Goal: Task Accomplishment & Management: Complete application form

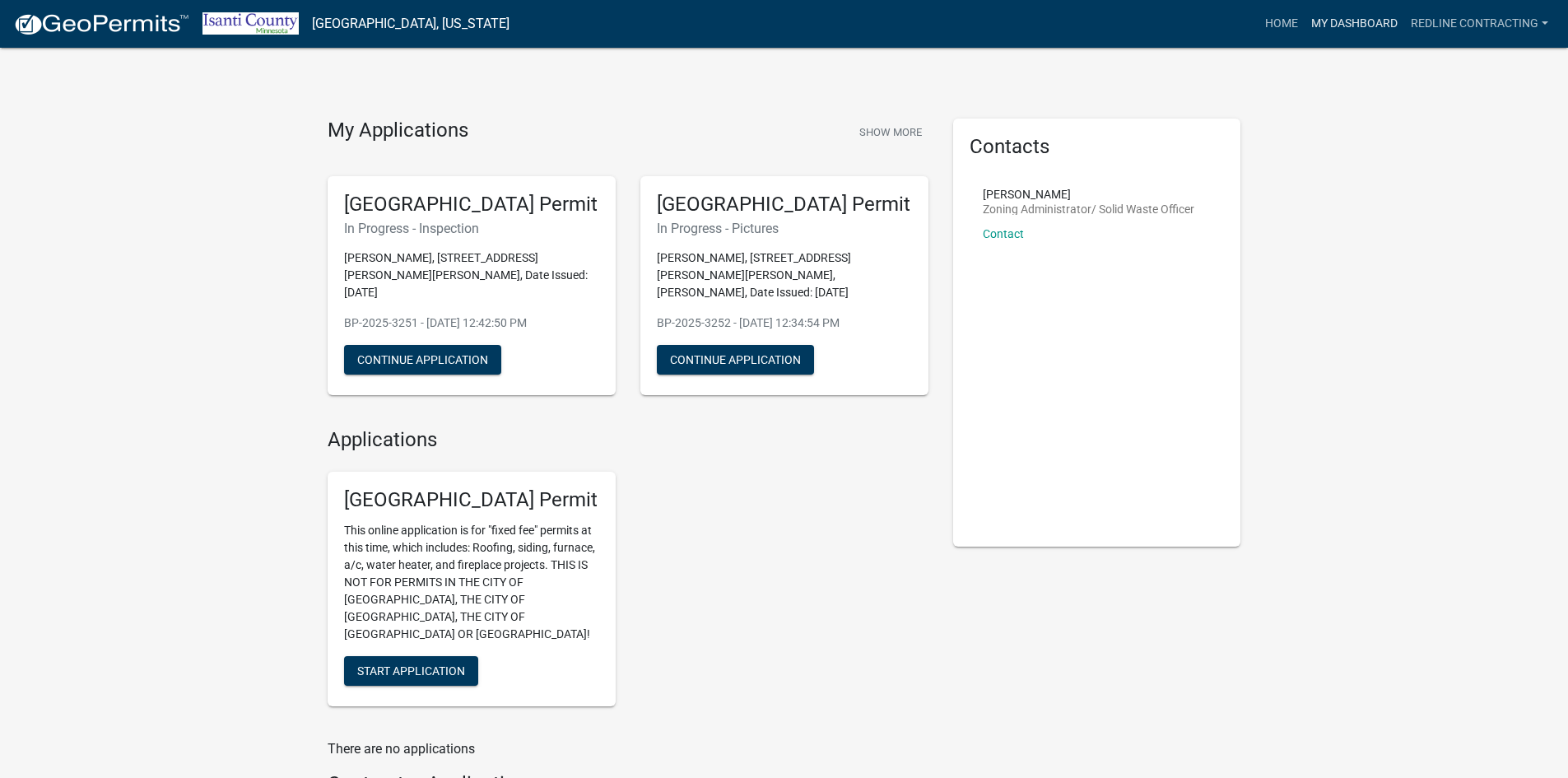
click at [1364, 13] on link "My Dashboard" at bounding box center [1354, 24] width 100 height 31
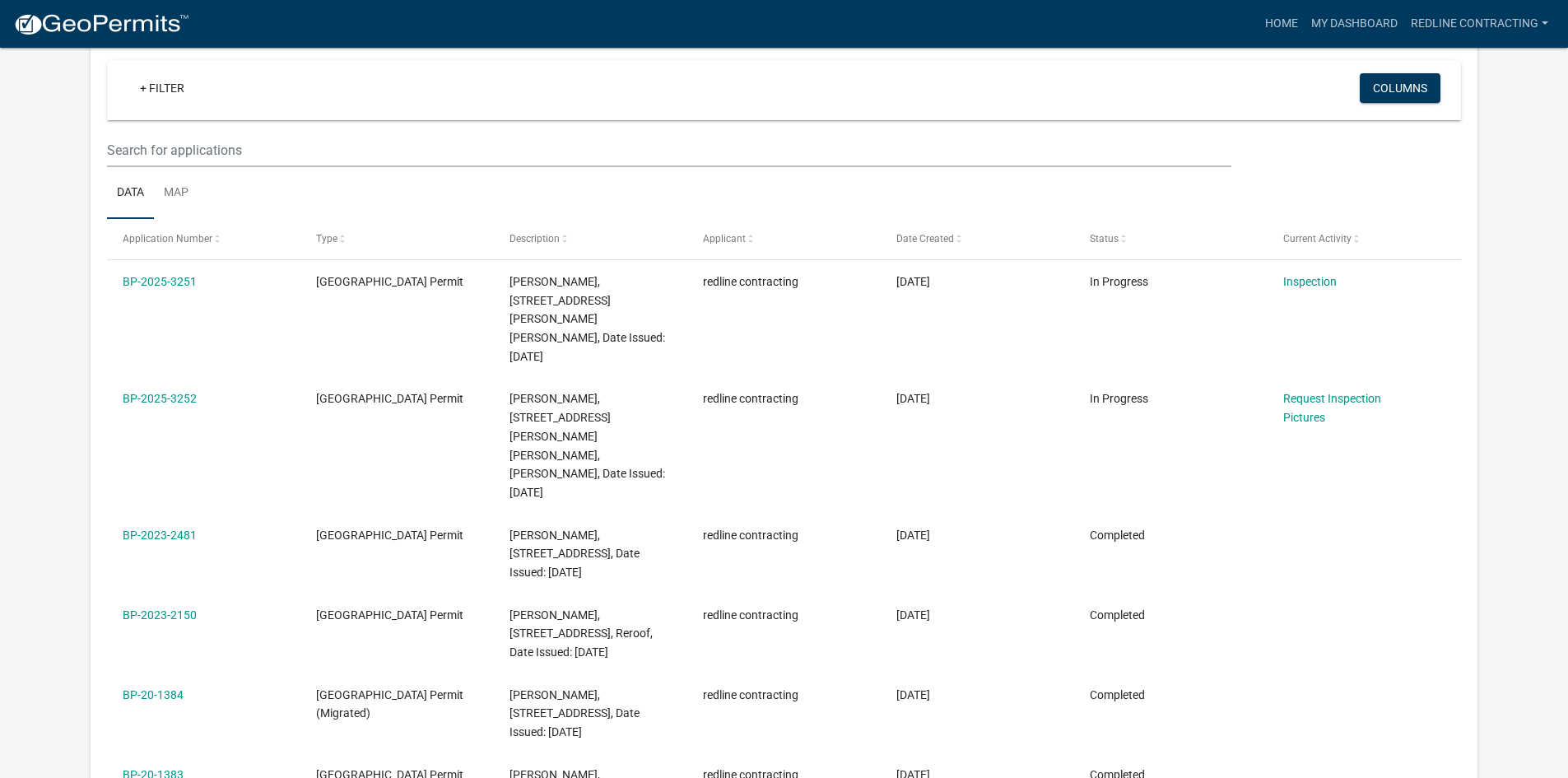
scroll to position [165, 0]
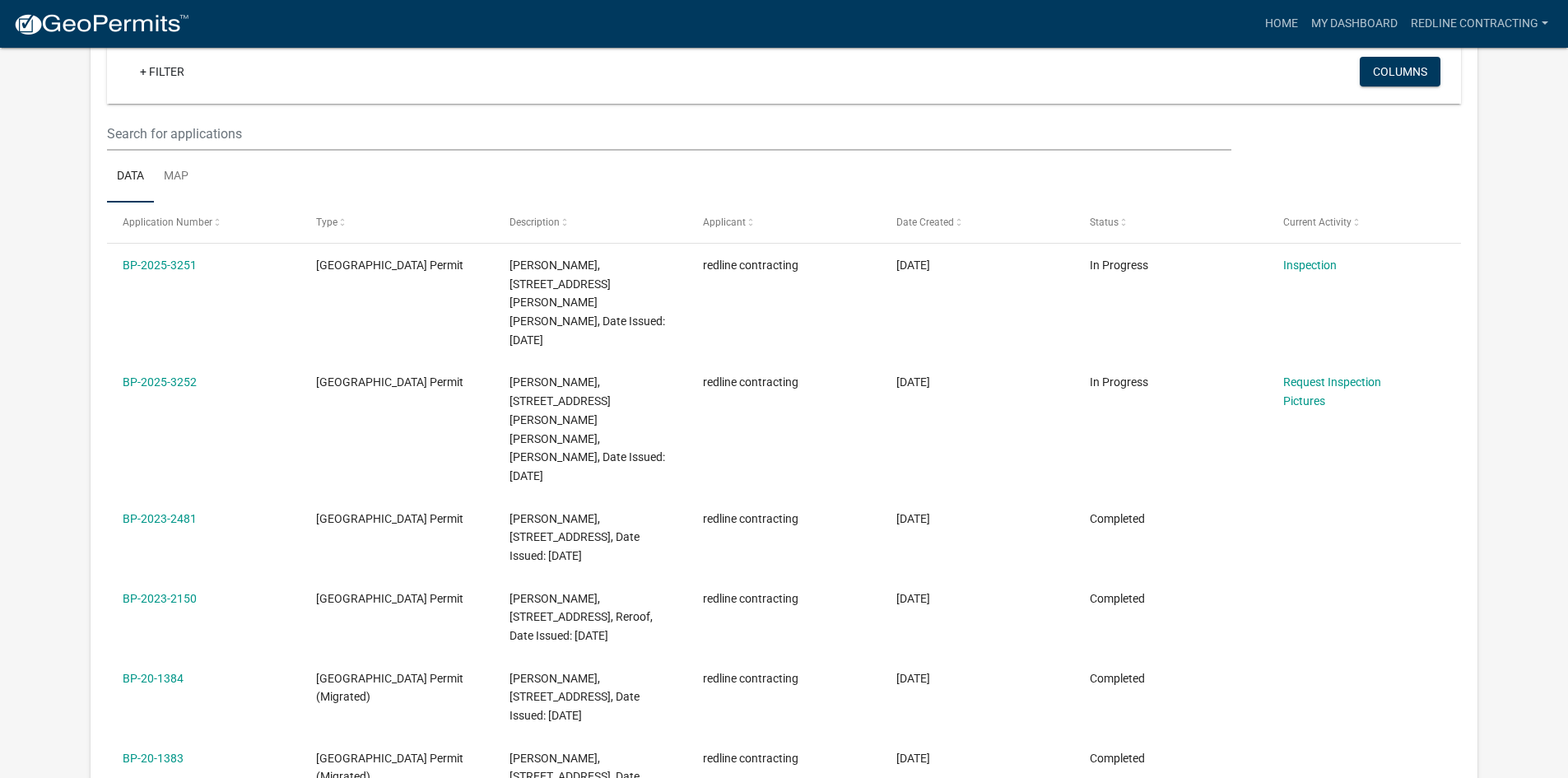
click at [187, 375] on link "BP-2025-3252" at bounding box center [159, 382] width 74 height 13
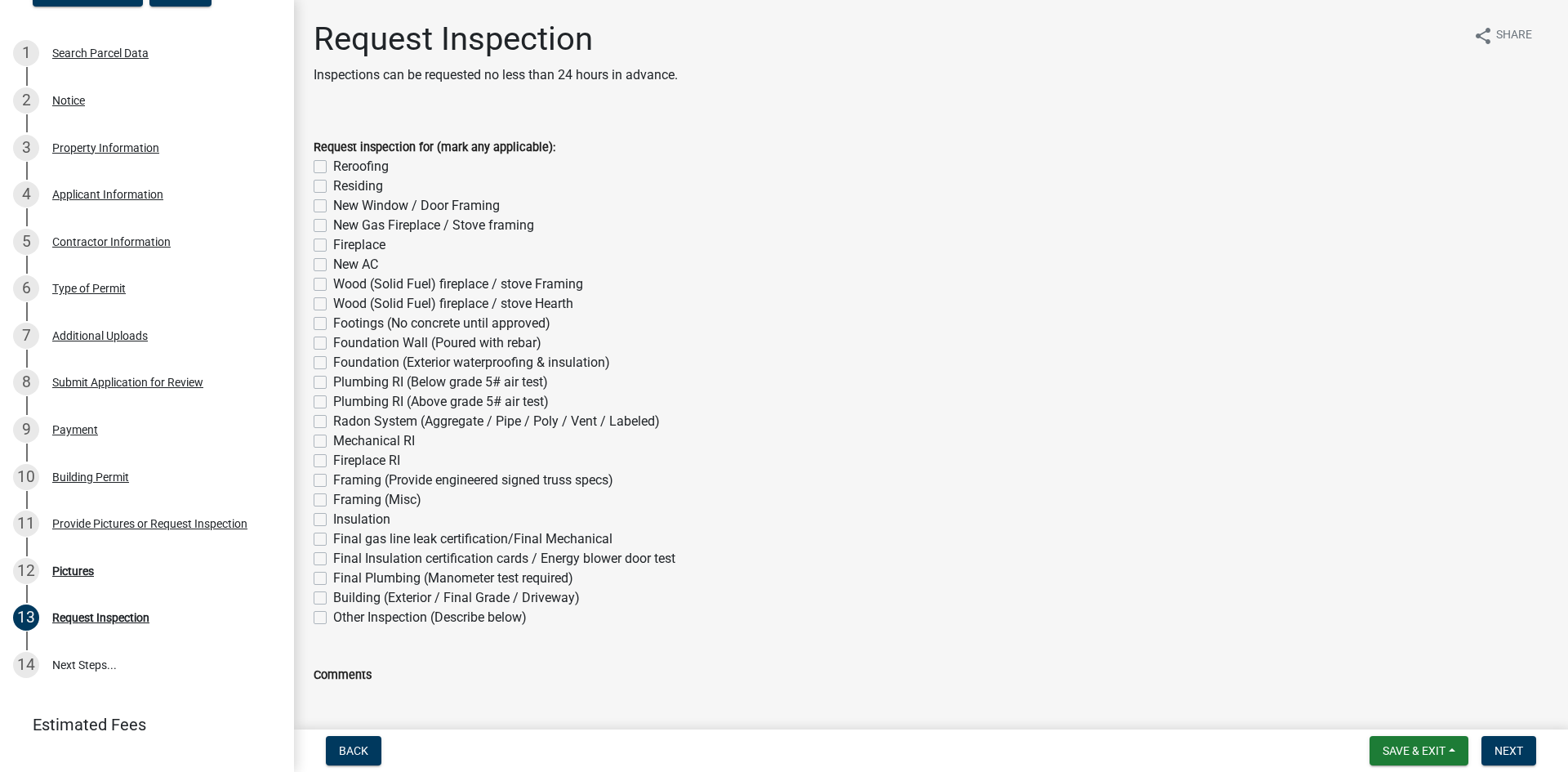
scroll to position [342, 0]
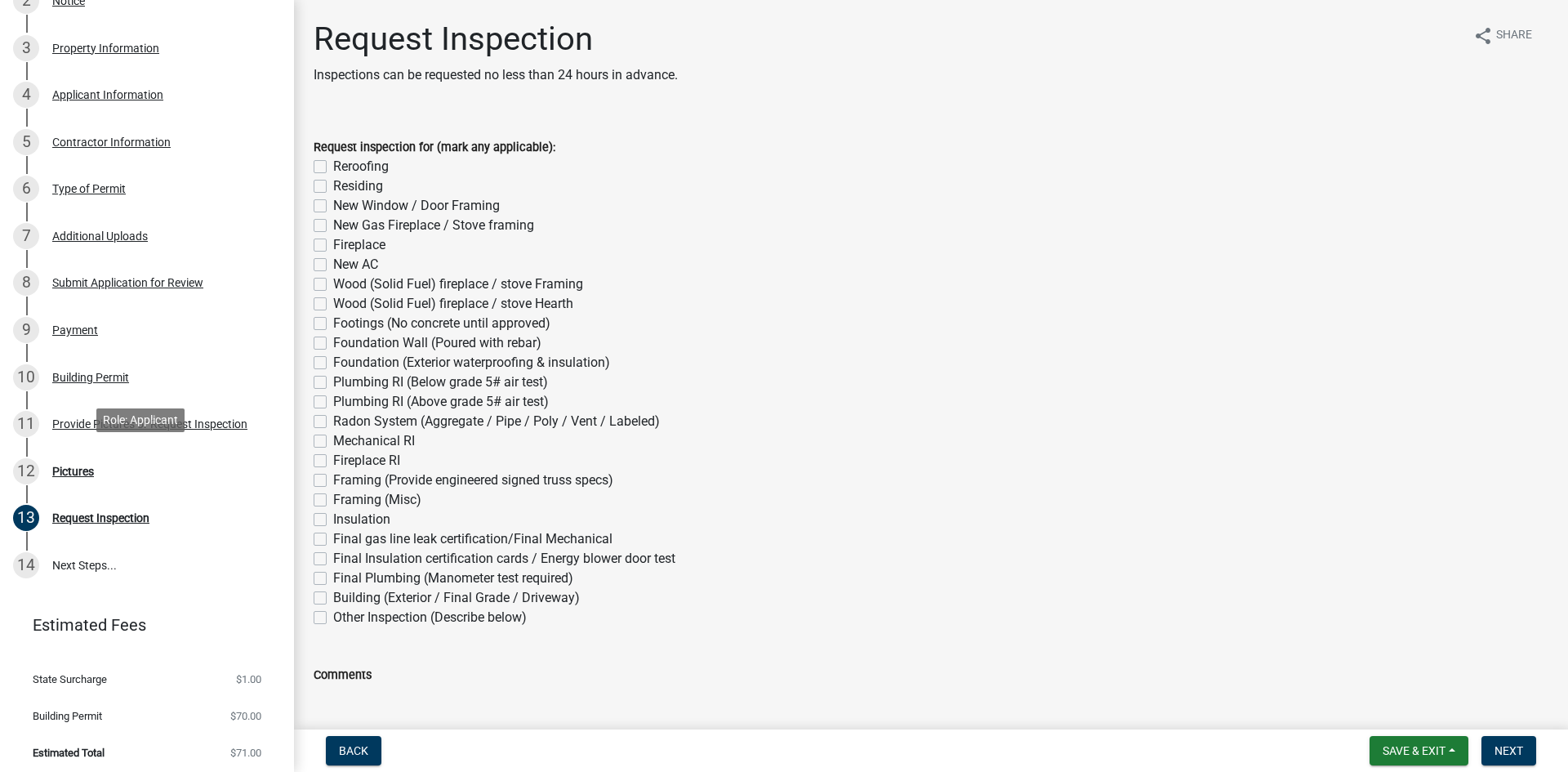
click at [76, 467] on div "Pictures" at bounding box center [73, 471] width 42 height 12
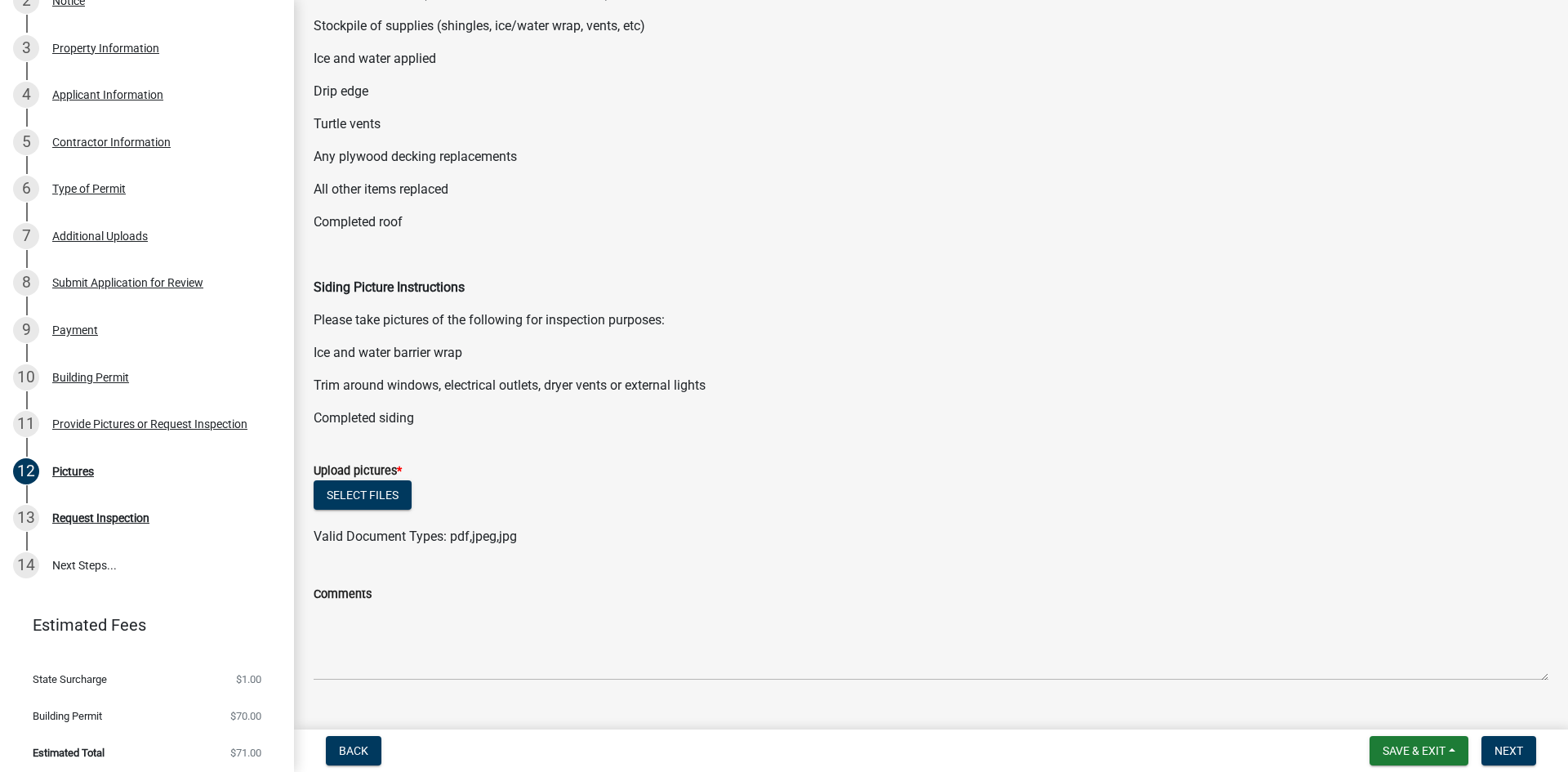
scroll to position [271, 0]
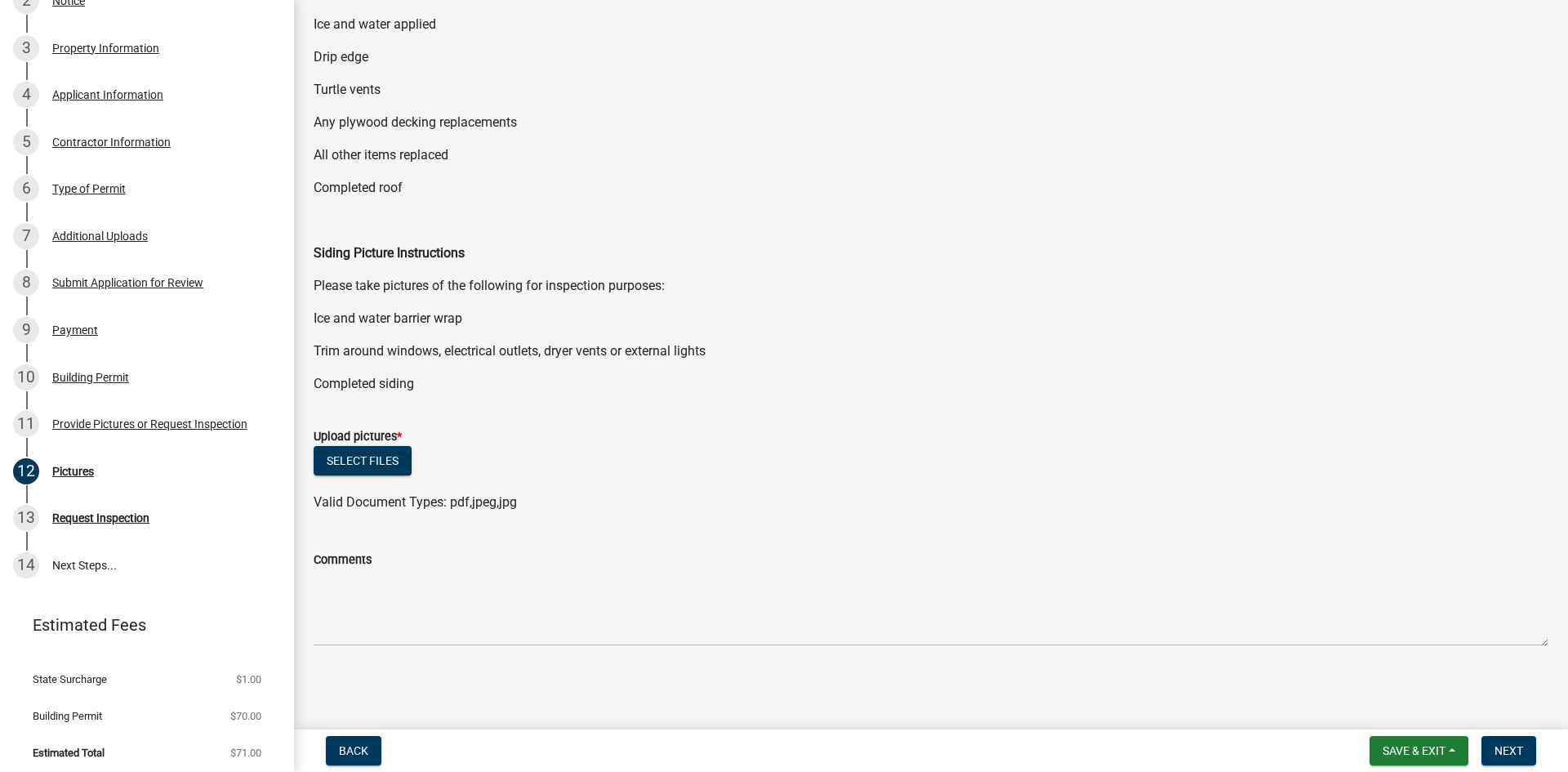
click at [99, 551] on link "14 Next Steps..." at bounding box center [147, 565] width 294 height 48
click at [115, 528] on link "13 Request Inspection" at bounding box center [147, 519] width 294 height 48
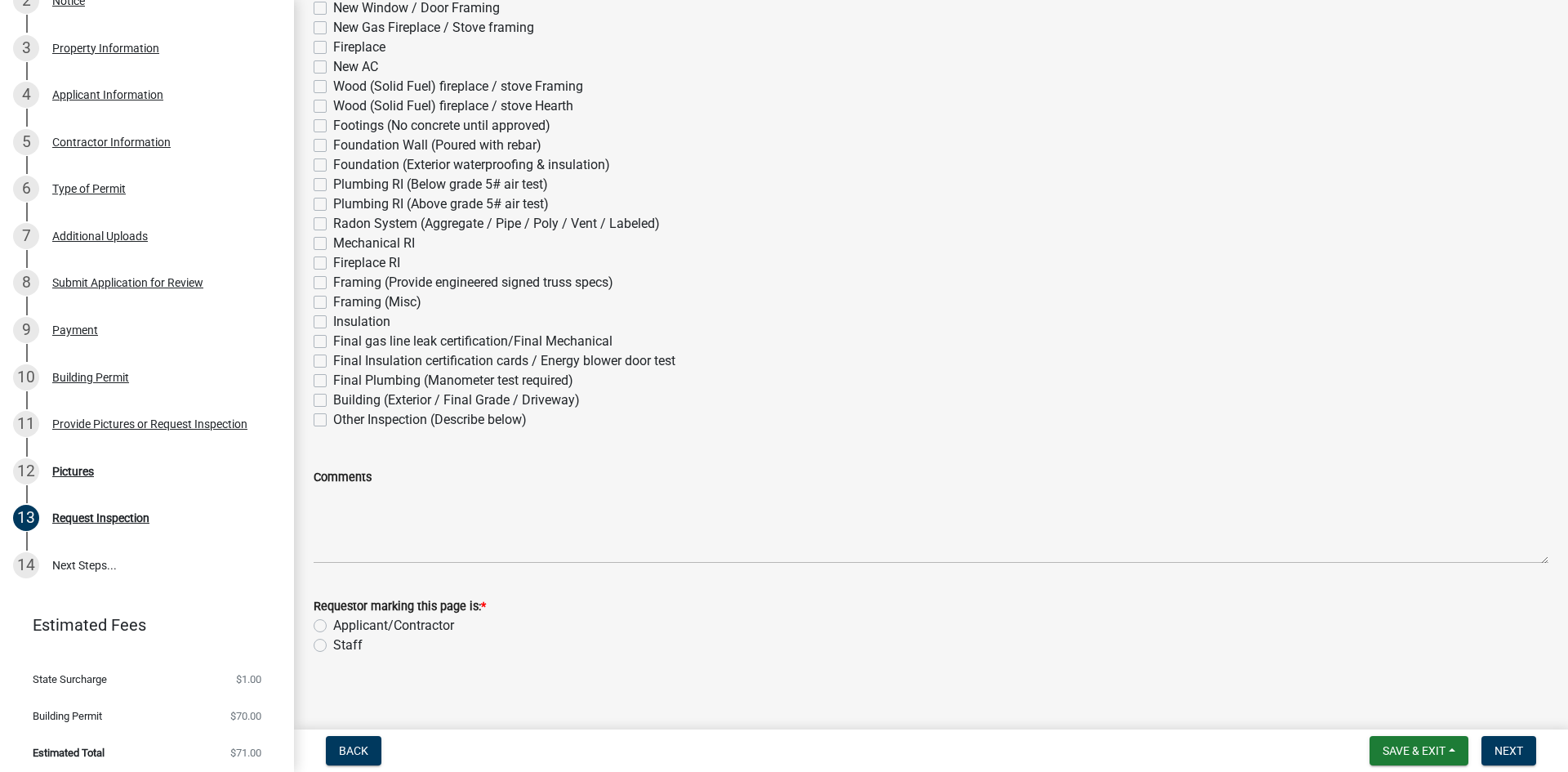
scroll to position [208, 0]
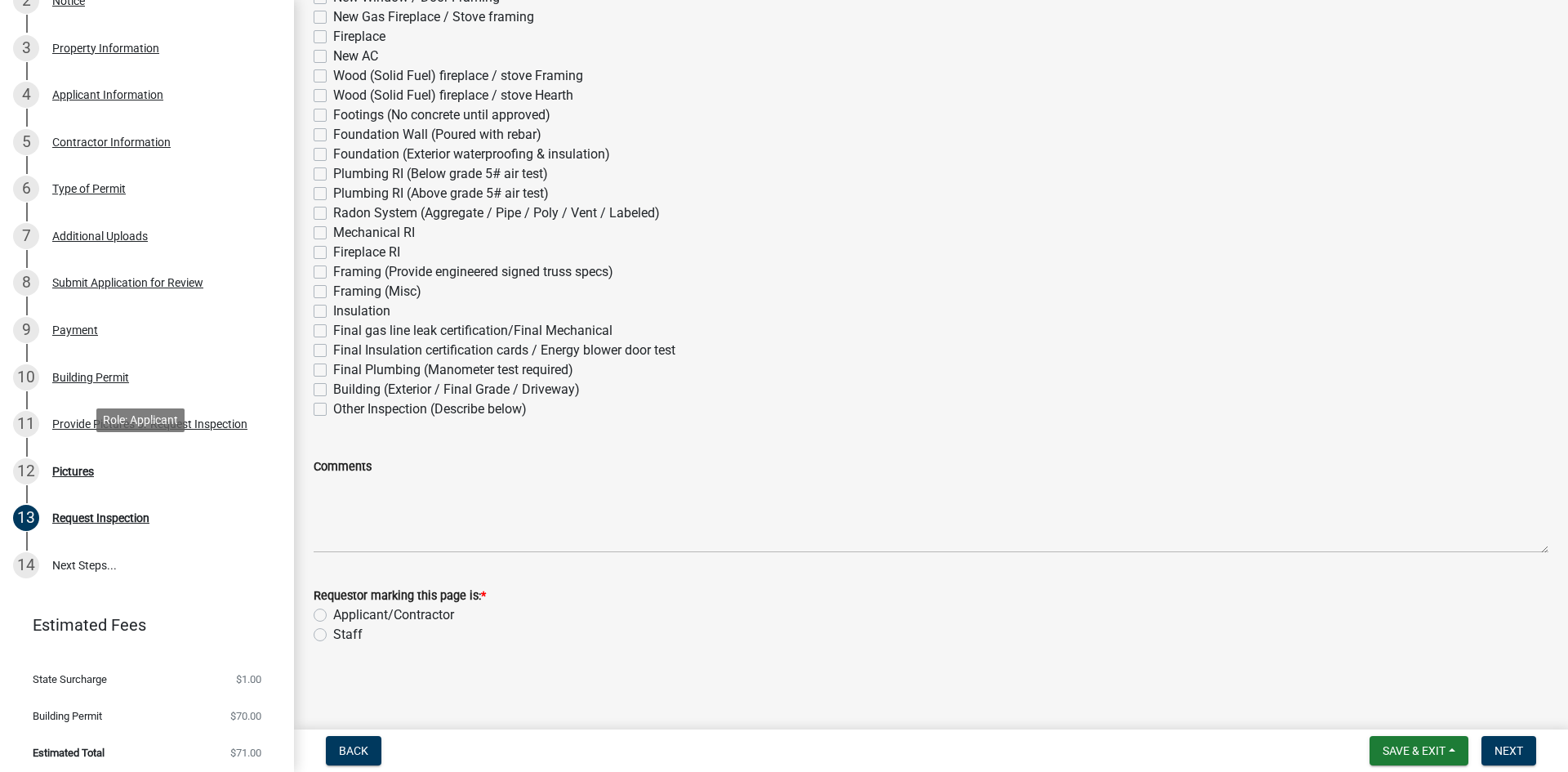
click at [68, 475] on div "12 Pictures" at bounding box center [140, 471] width 254 height 26
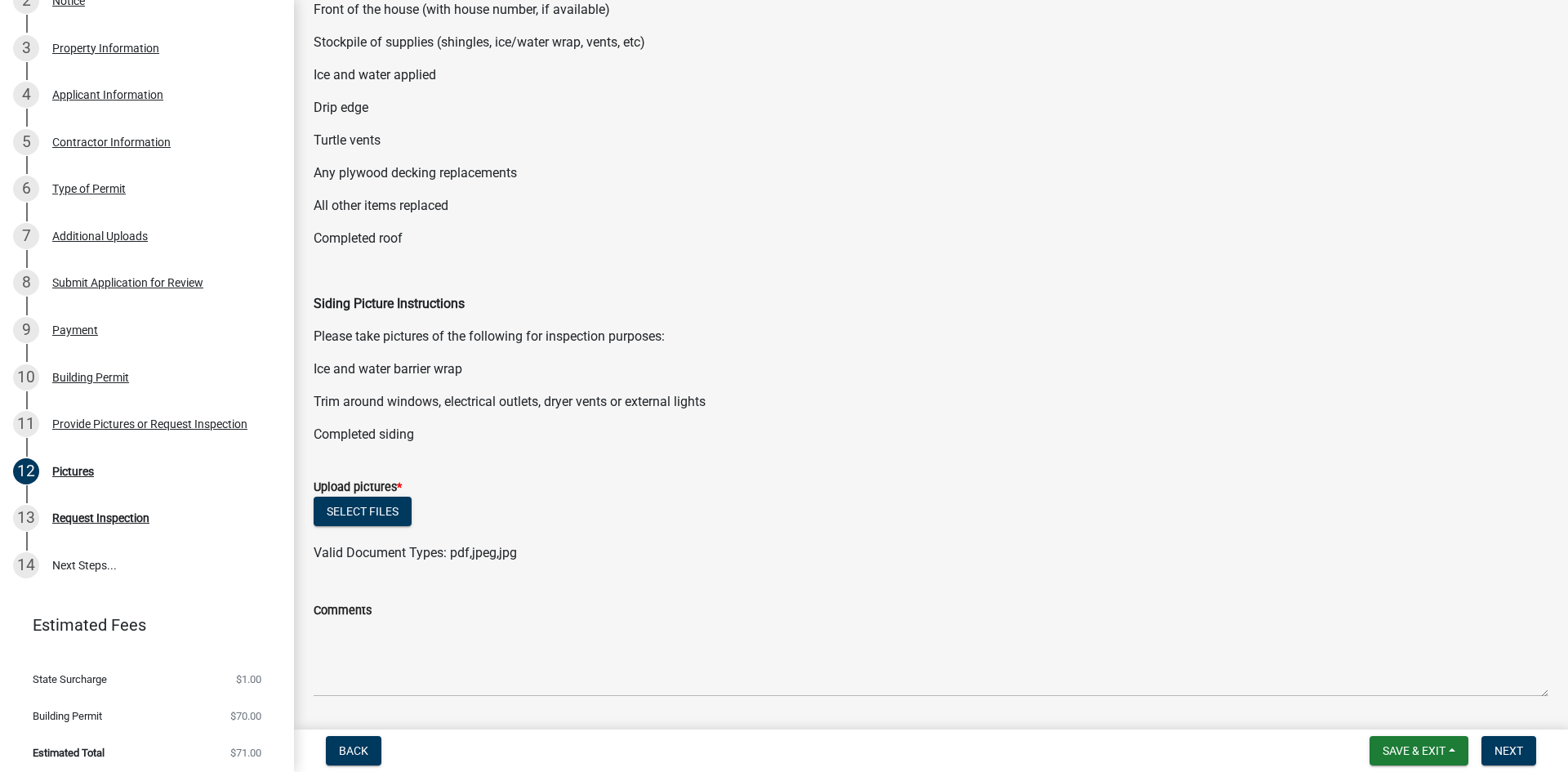
scroll to position [271, 0]
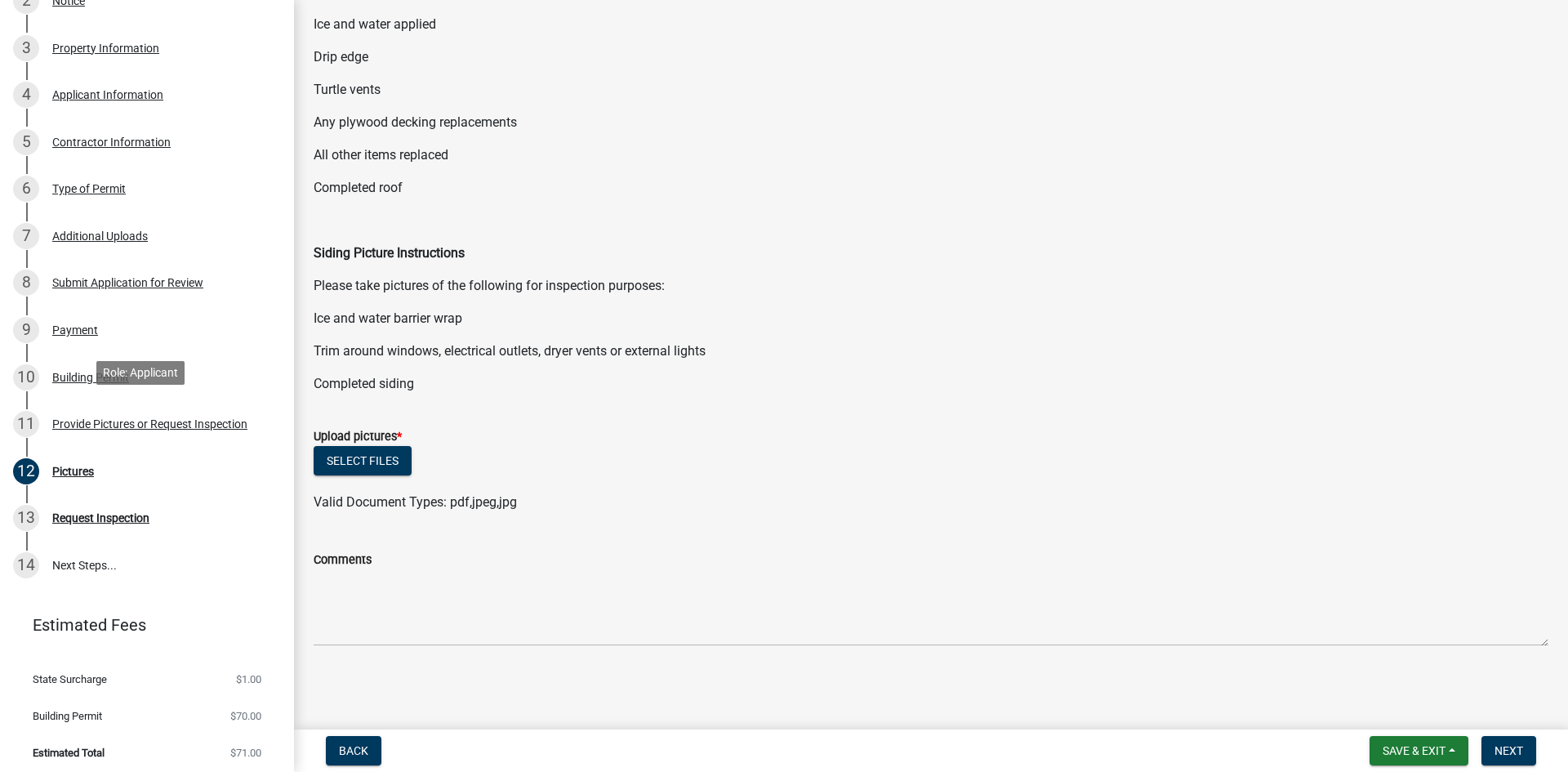
click at [180, 418] on div "Provide Pictures or Request Inspection" at bounding box center [150, 424] width 195 height 12
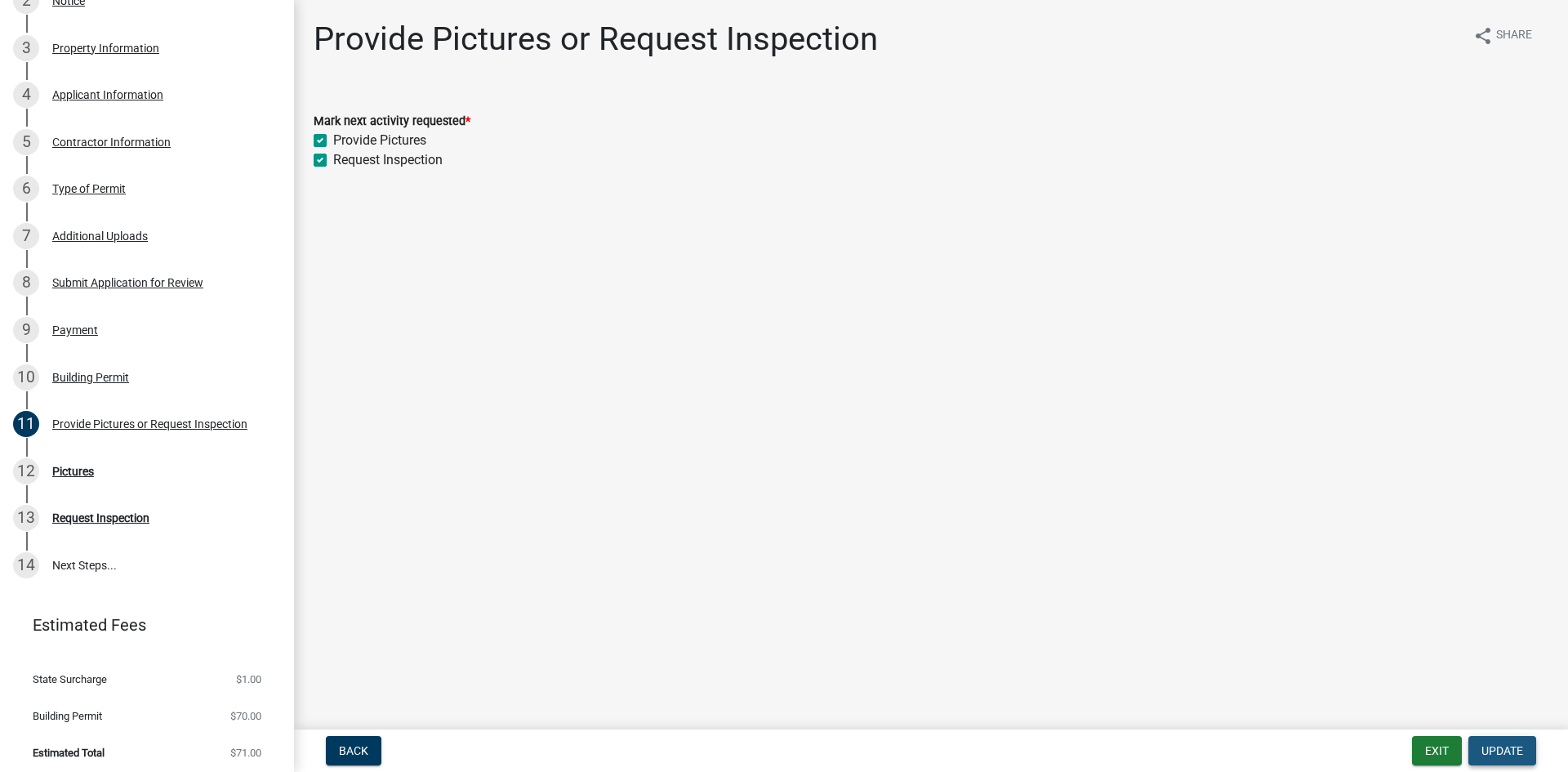
click at [1523, 756] on button "Update" at bounding box center [1502, 750] width 68 height 30
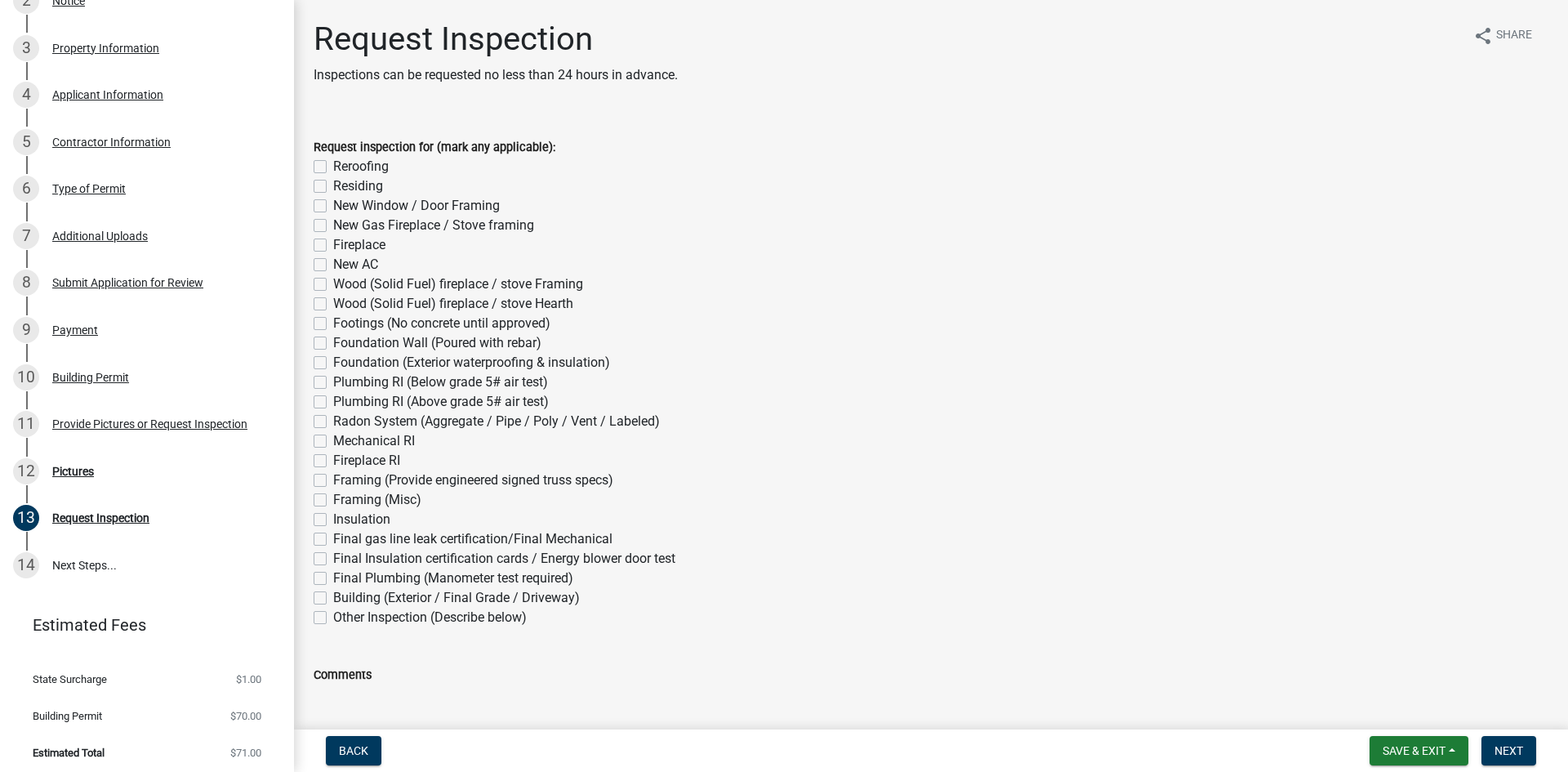
click at [377, 163] on label "Reroofing" at bounding box center [361, 167] width 56 height 20
click at [344, 163] on input "Reroofing" at bounding box center [338, 162] width 11 height 11
checkbox input "true"
checkbox input "false"
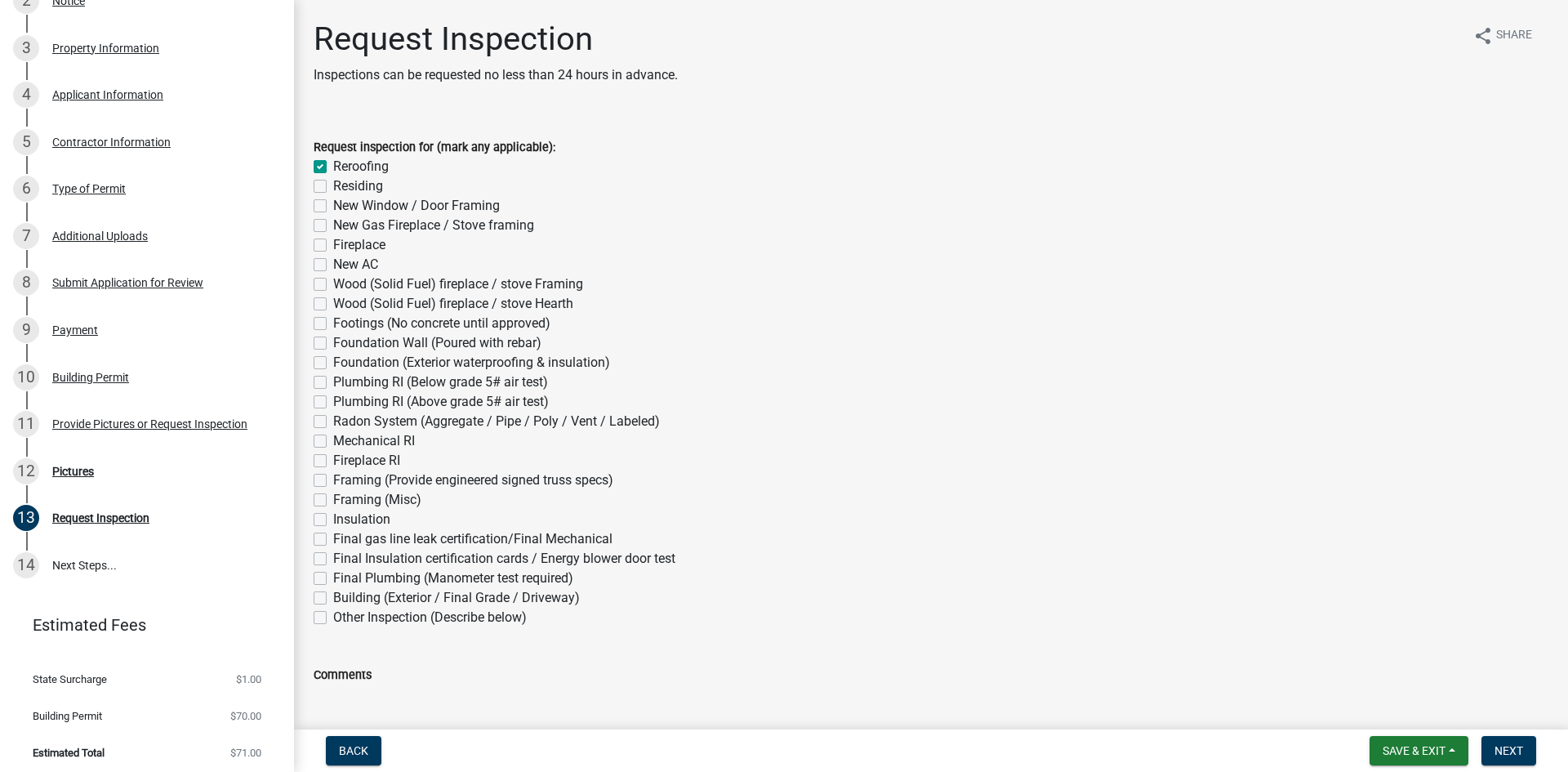
checkbox input "false"
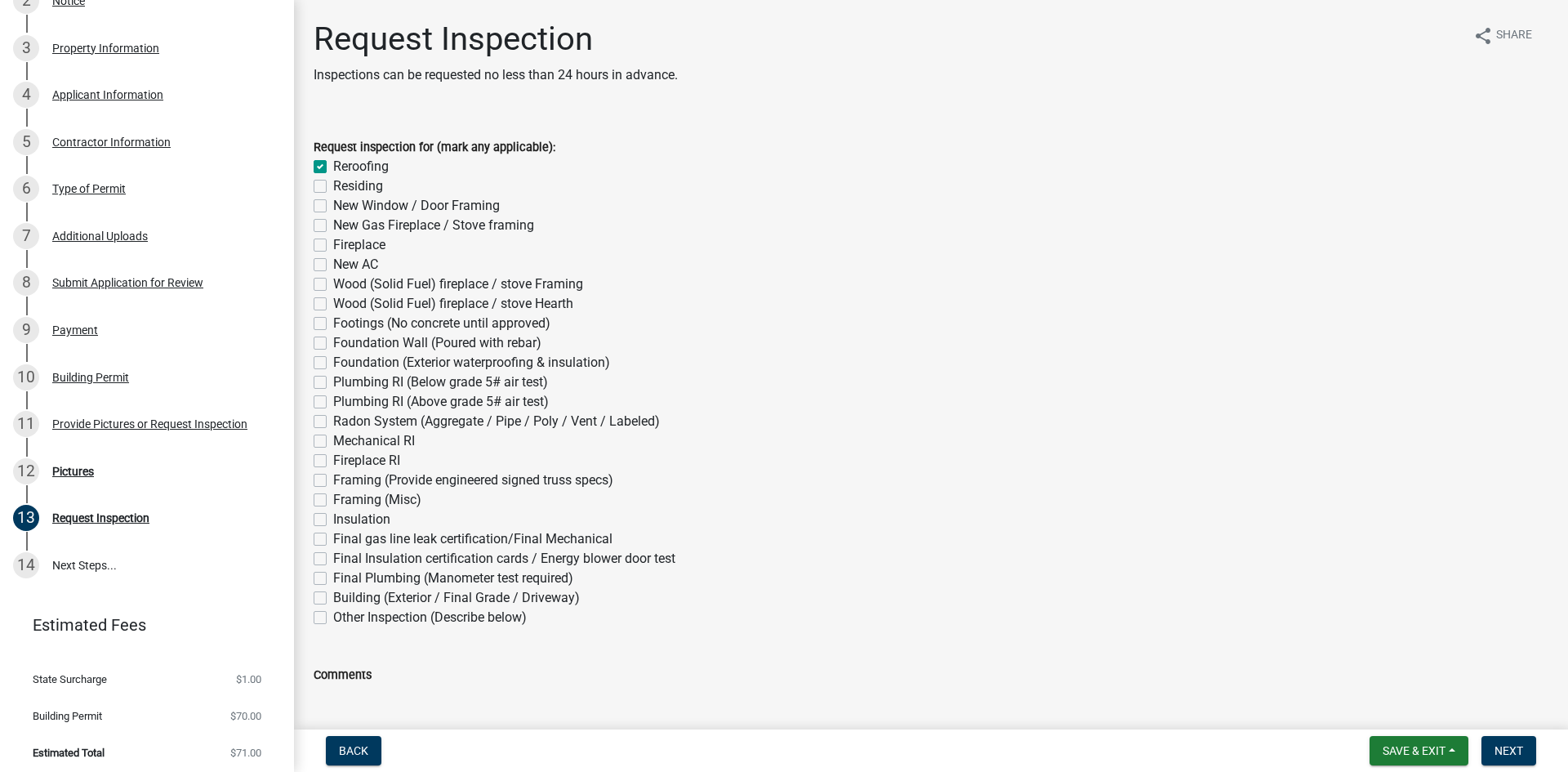
checkbox input "false"
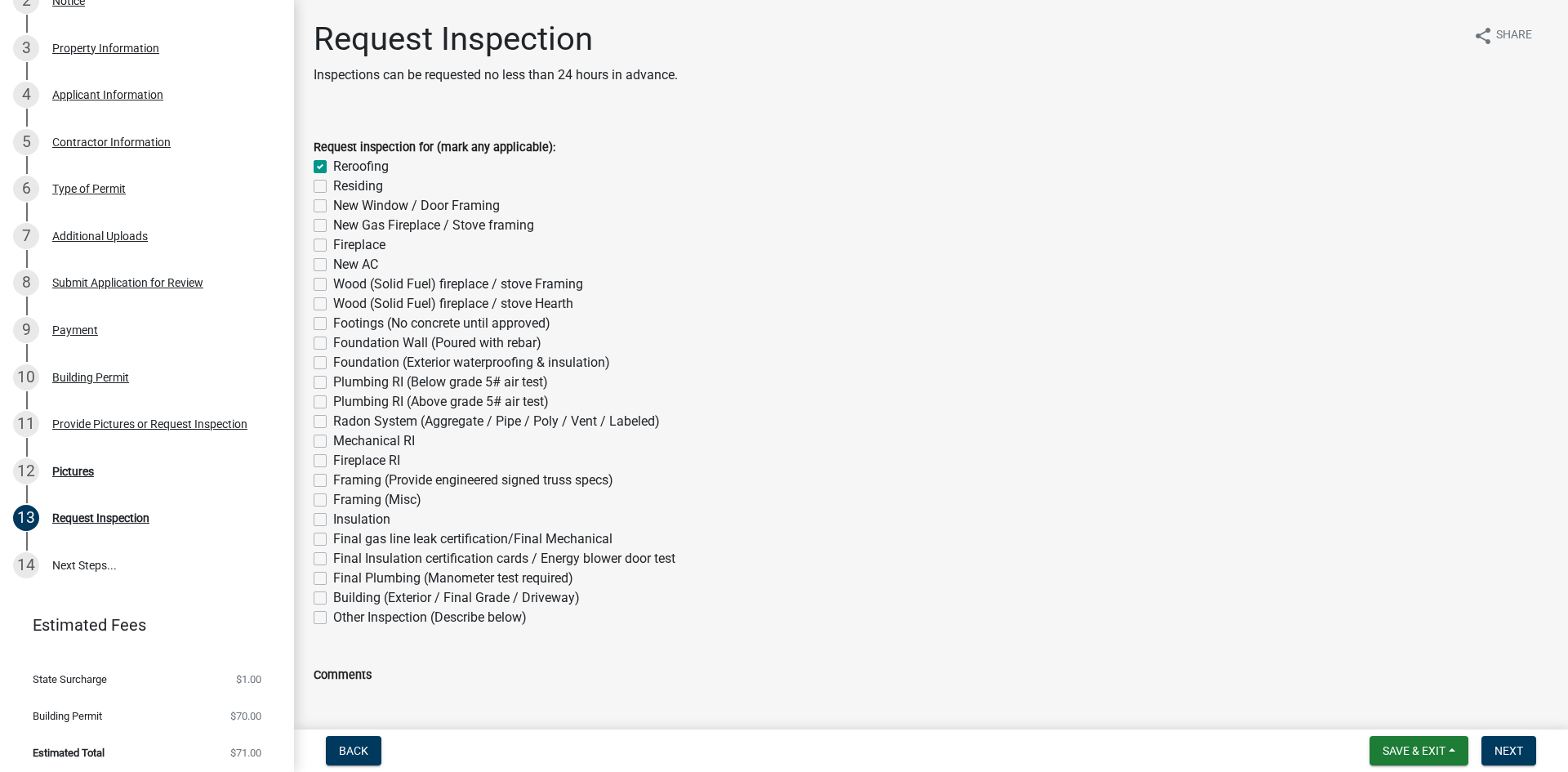
checkbox input "false"
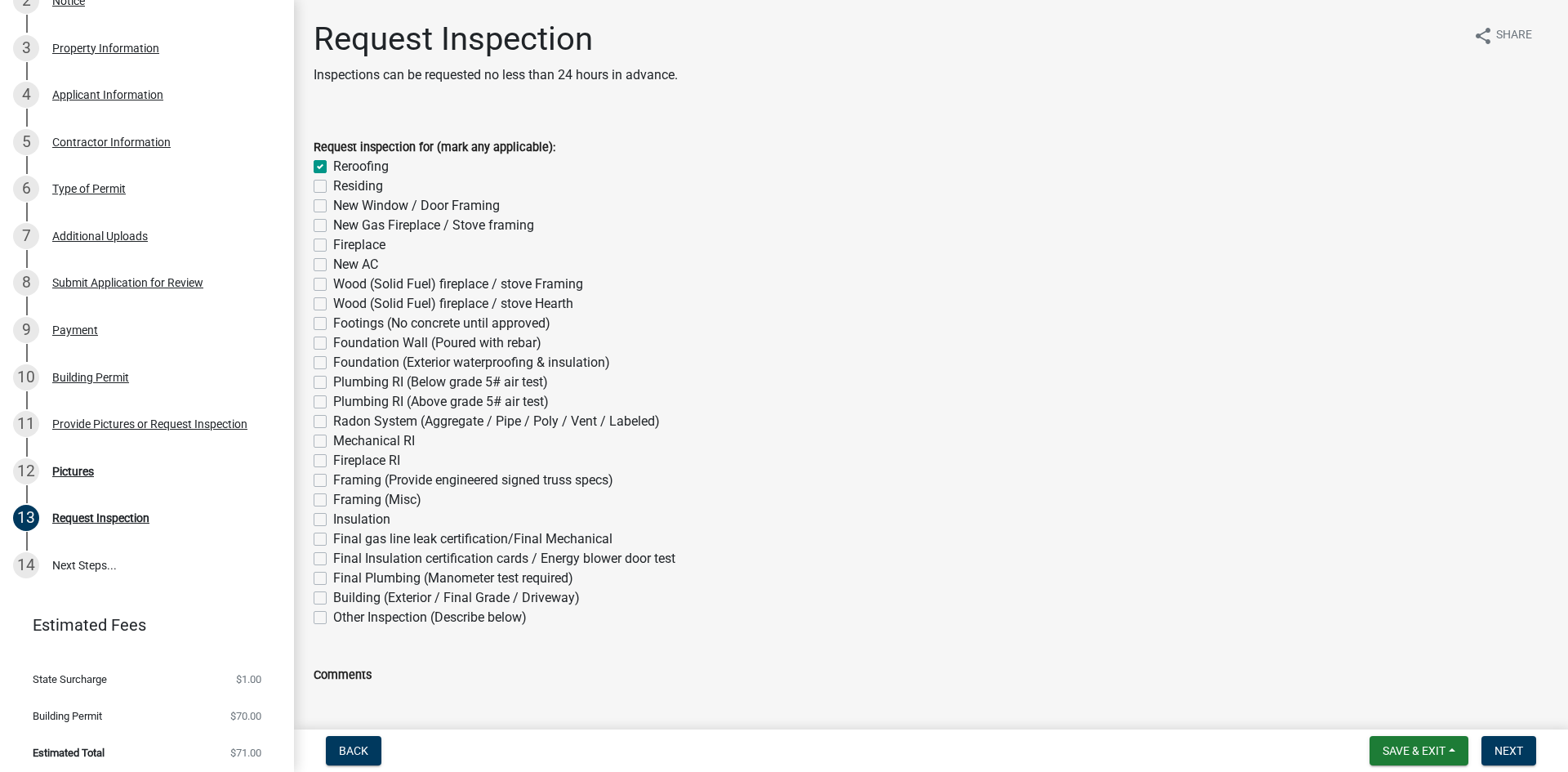
checkbox input "false"
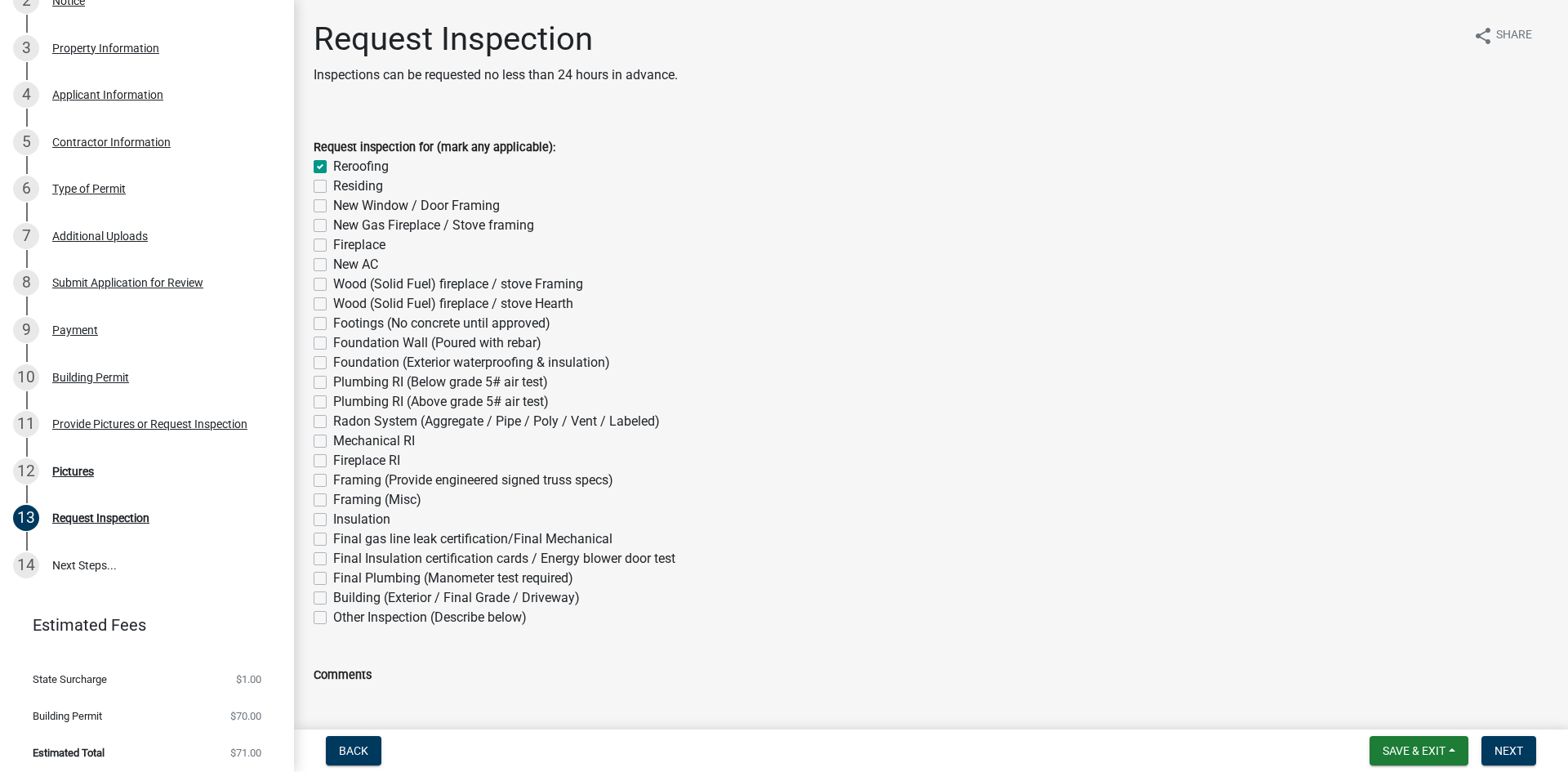
checkbox input "false"
click at [1503, 744] on span "Next" at bounding box center [1509, 750] width 29 height 13
click at [1525, 746] on button "Next" at bounding box center [1508, 750] width 55 height 30
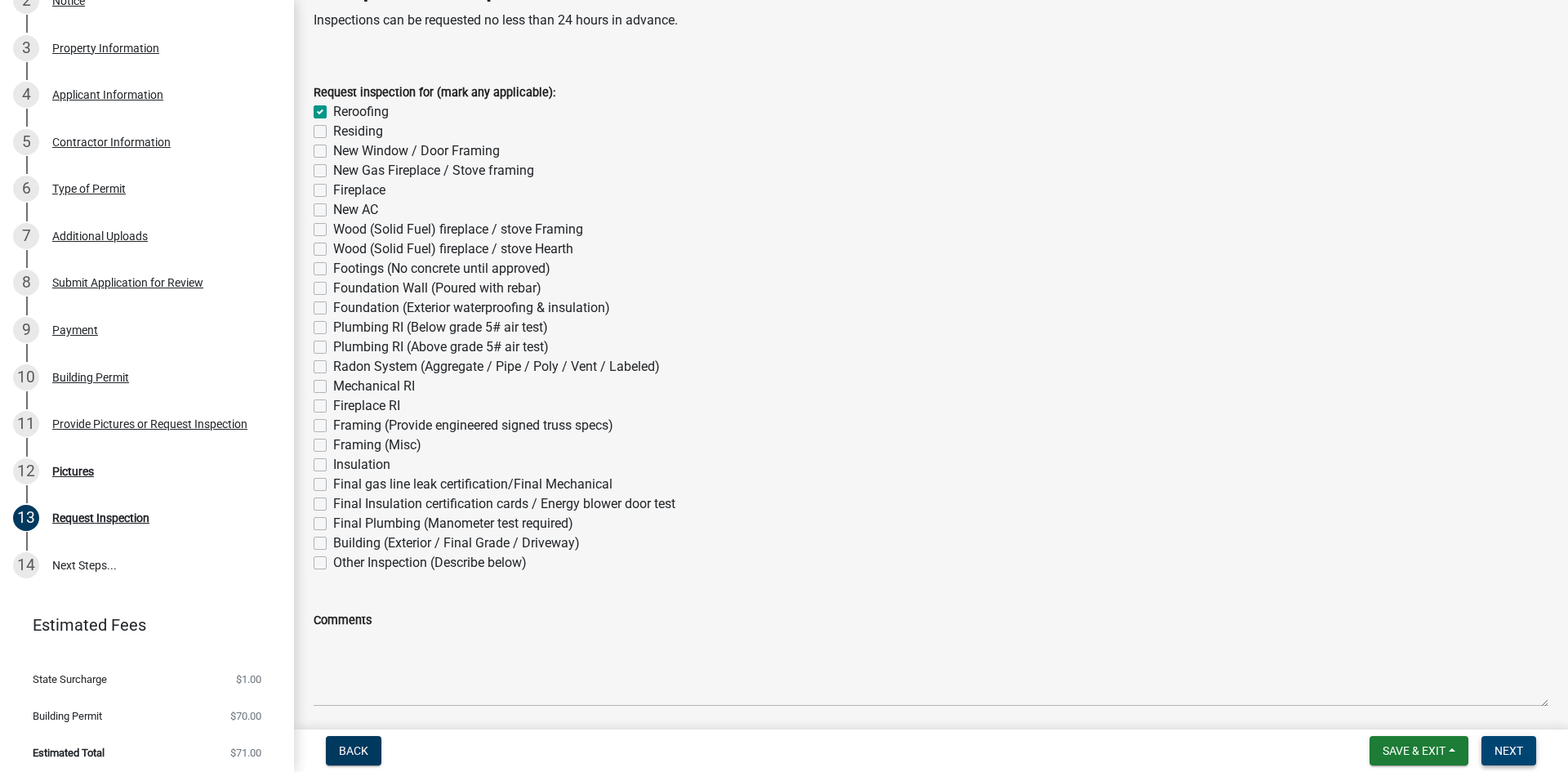
scroll to position [241, 0]
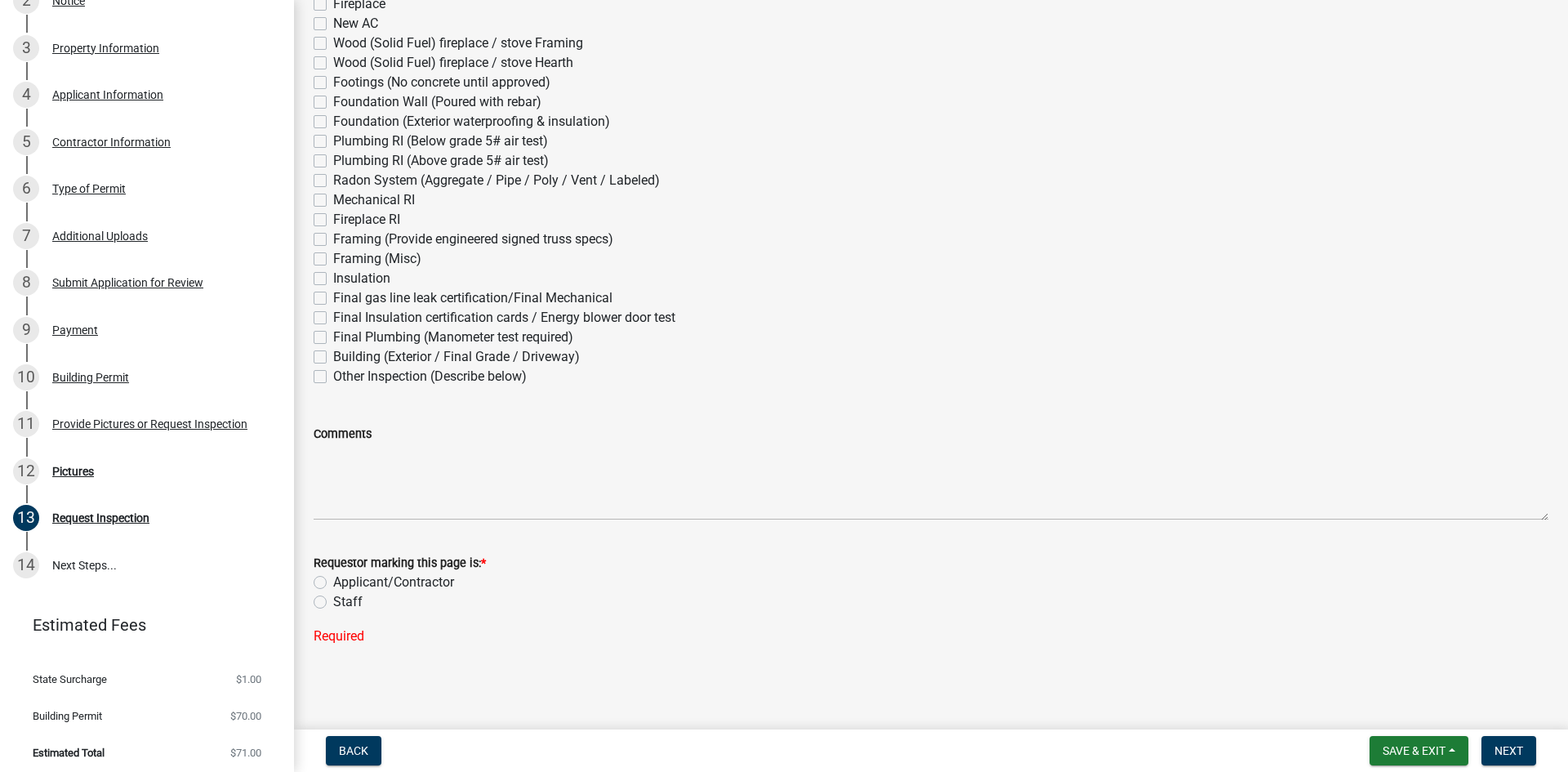
click at [421, 584] on label "Applicant/Contractor" at bounding box center [393, 583] width 121 height 20
click at [344, 583] on input "Applicant/Contractor" at bounding box center [338, 578] width 11 height 11
radio input "true"
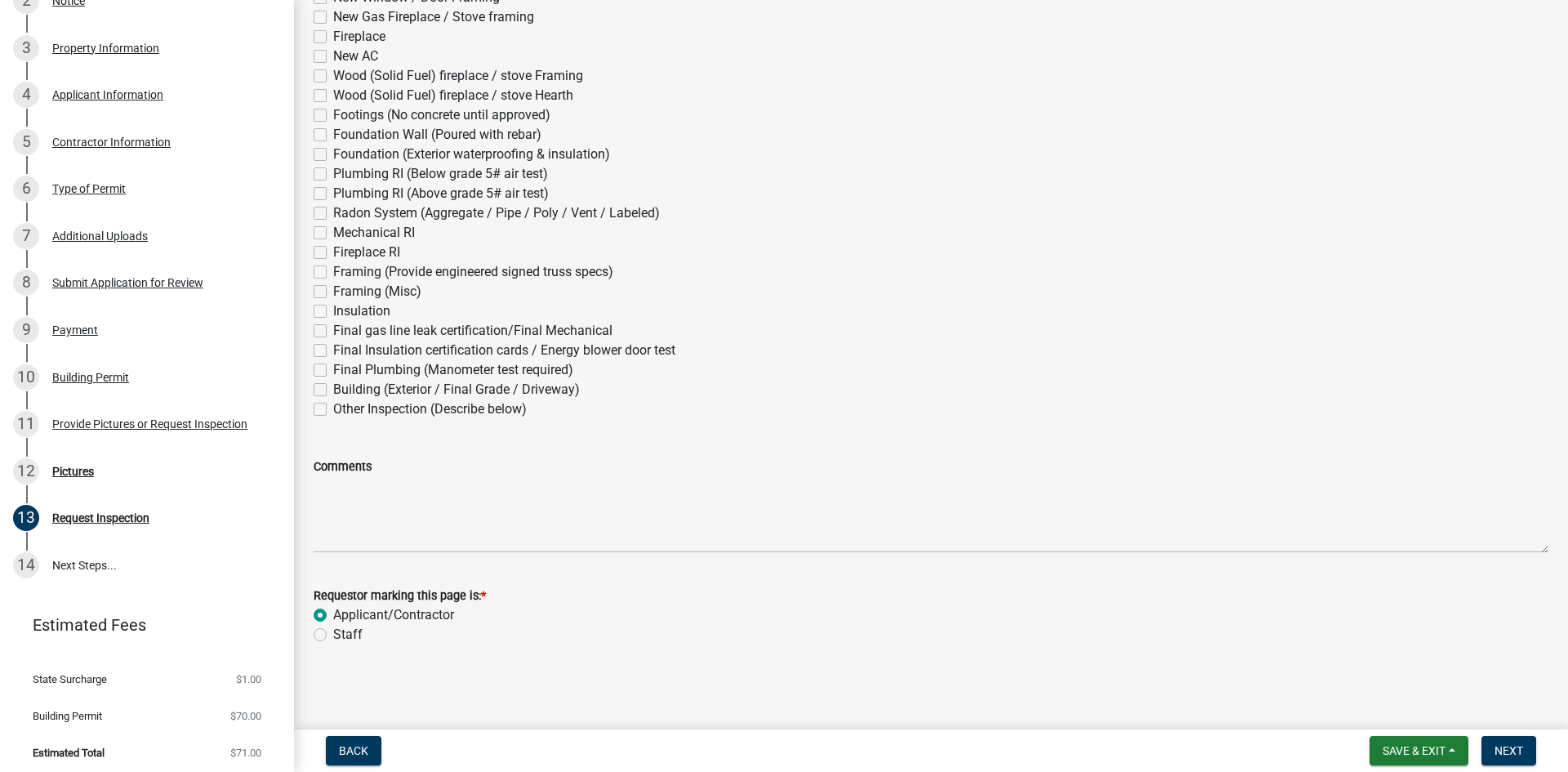
scroll to position [208, 0]
click at [1502, 754] on span "Next" at bounding box center [1509, 750] width 29 height 13
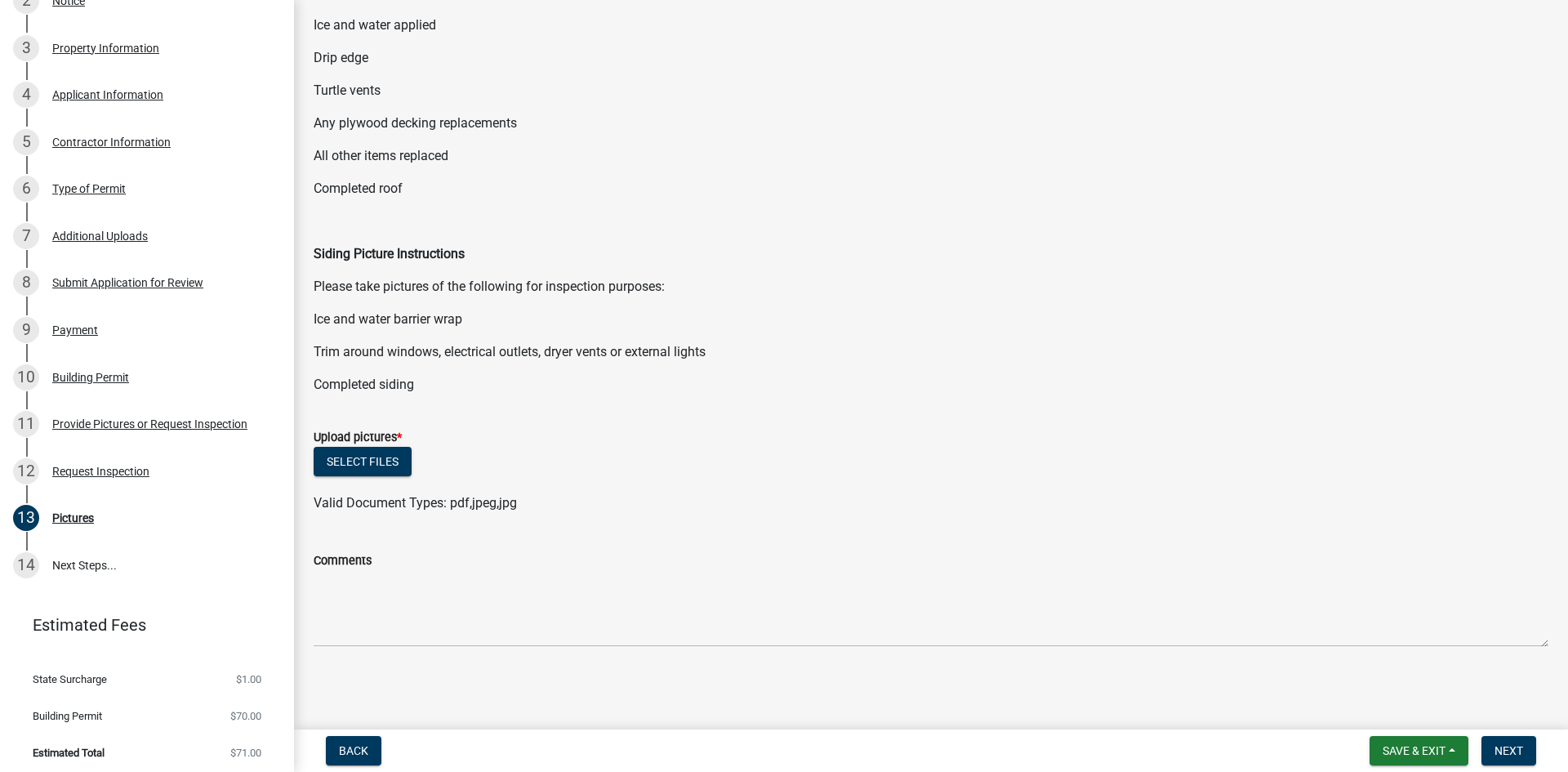
scroll to position [271, 0]
click at [376, 451] on button "Select files" at bounding box center [363, 460] width 98 height 30
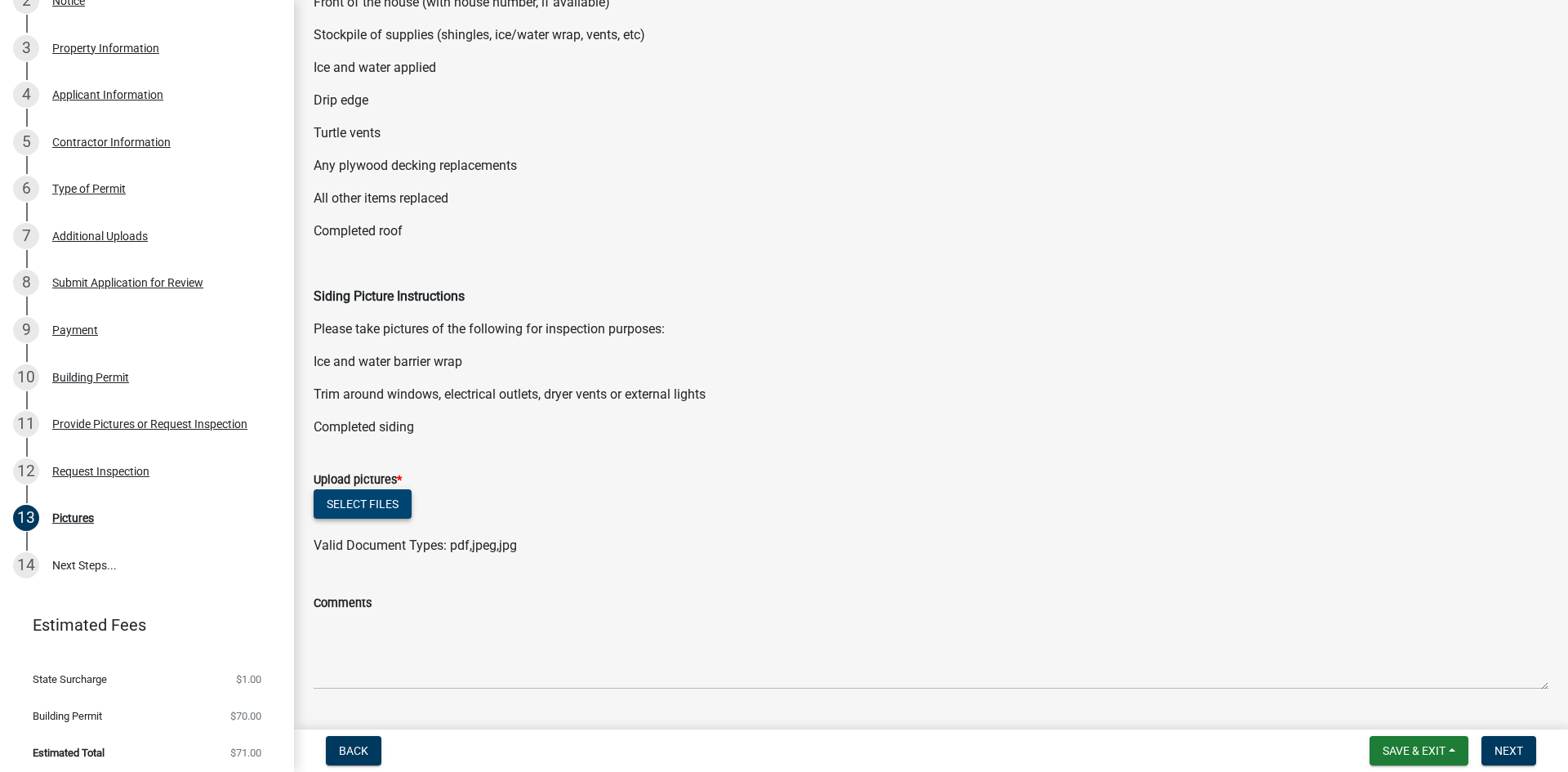
scroll to position [107, 0]
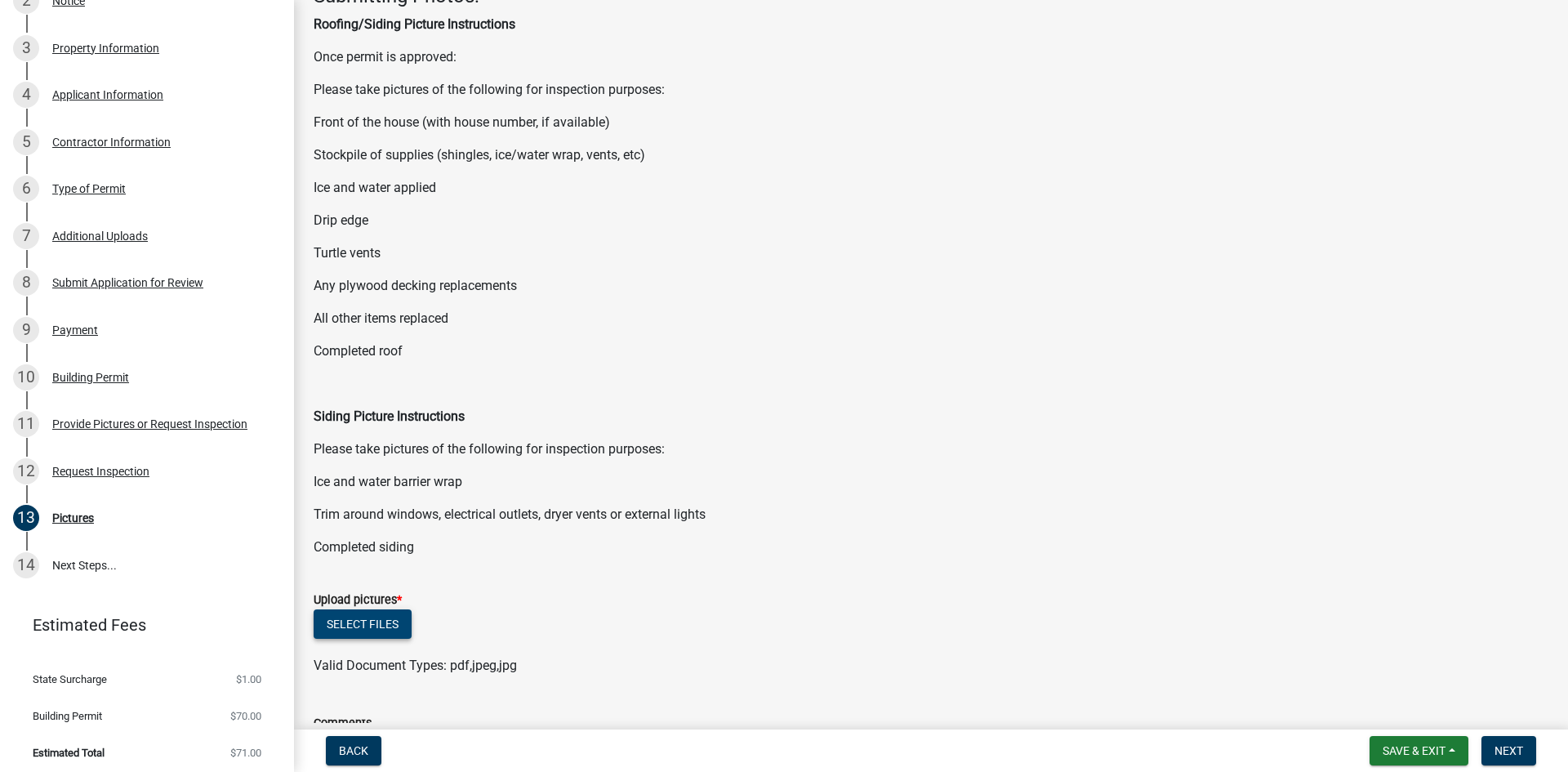
click at [376, 622] on button "Select files" at bounding box center [363, 623] width 98 height 30
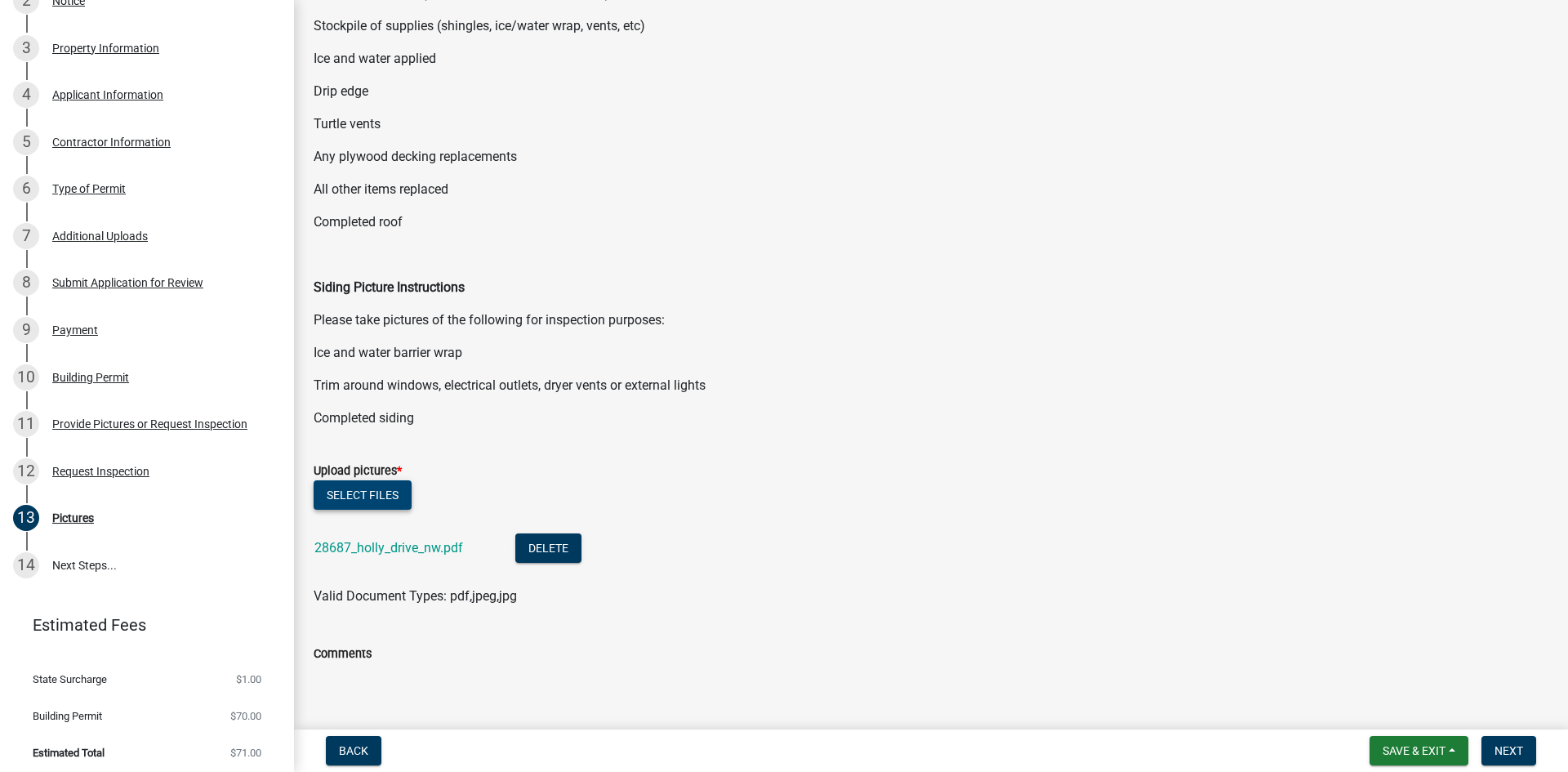
scroll to position [330, 0]
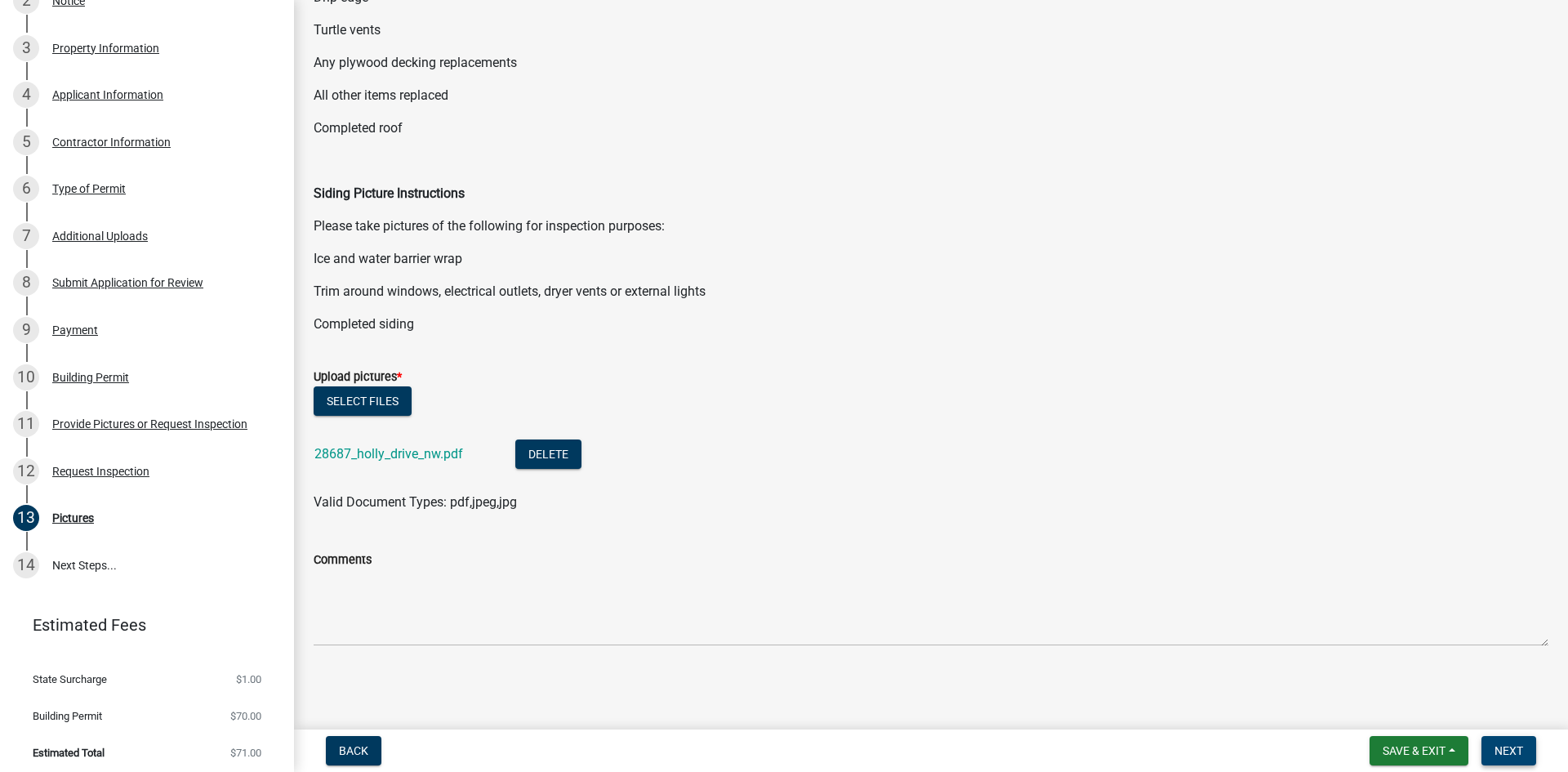
click at [1499, 741] on button "Next" at bounding box center [1508, 750] width 55 height 30
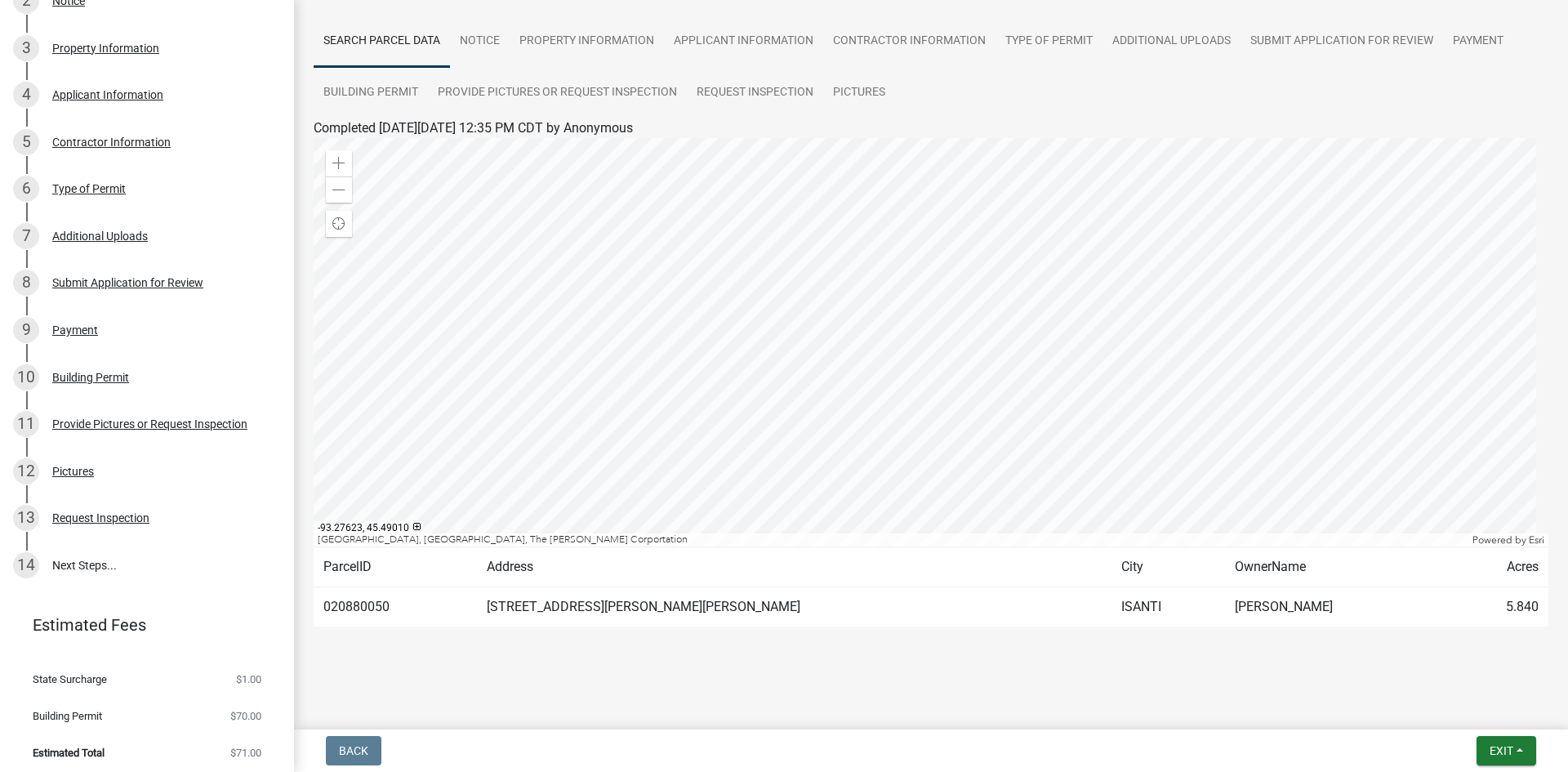
scroll to position [0, 0]
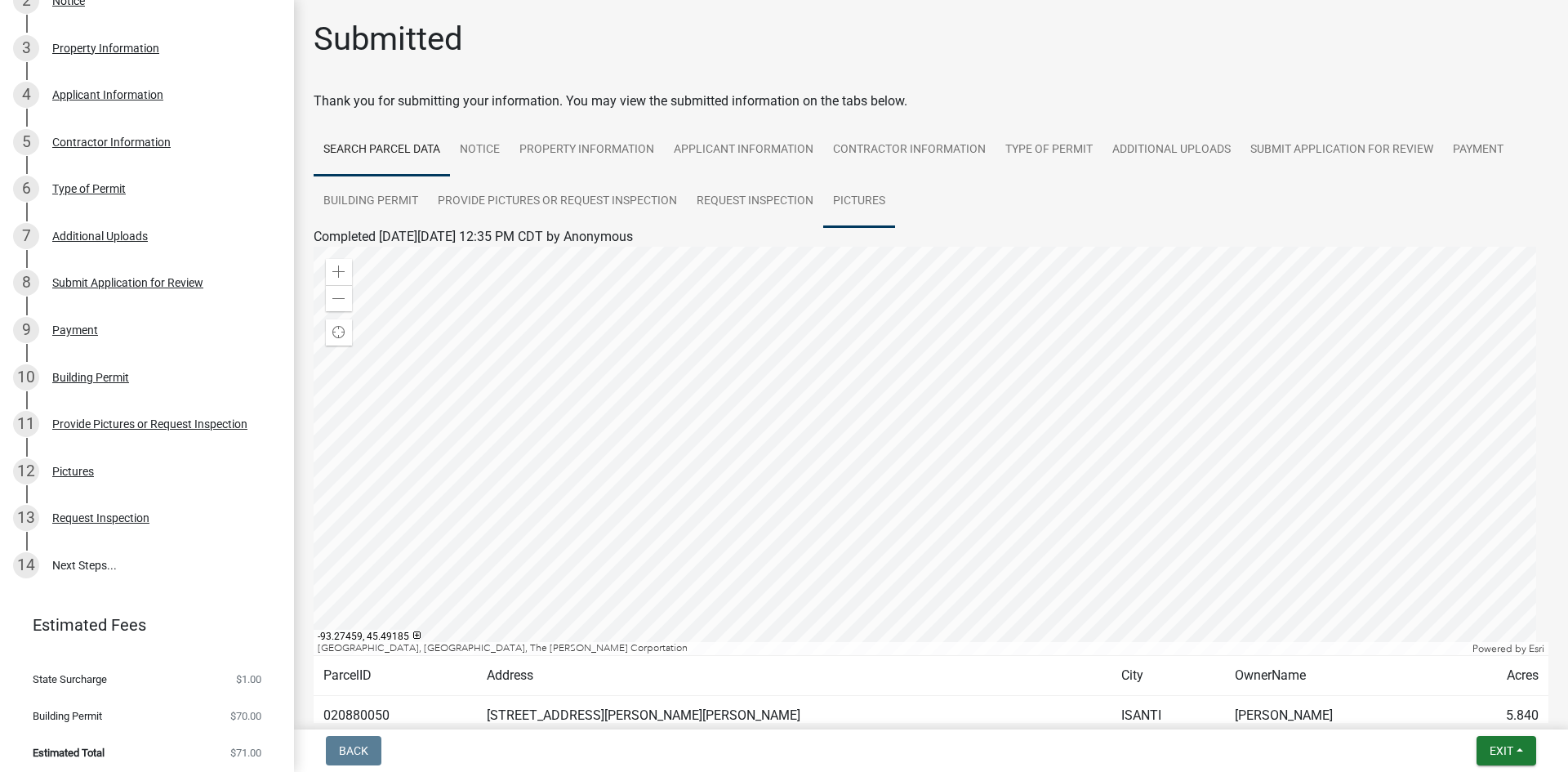
click at [844, 205] on link "Pictures" at bounding box center [860, 202] width 72 height 52
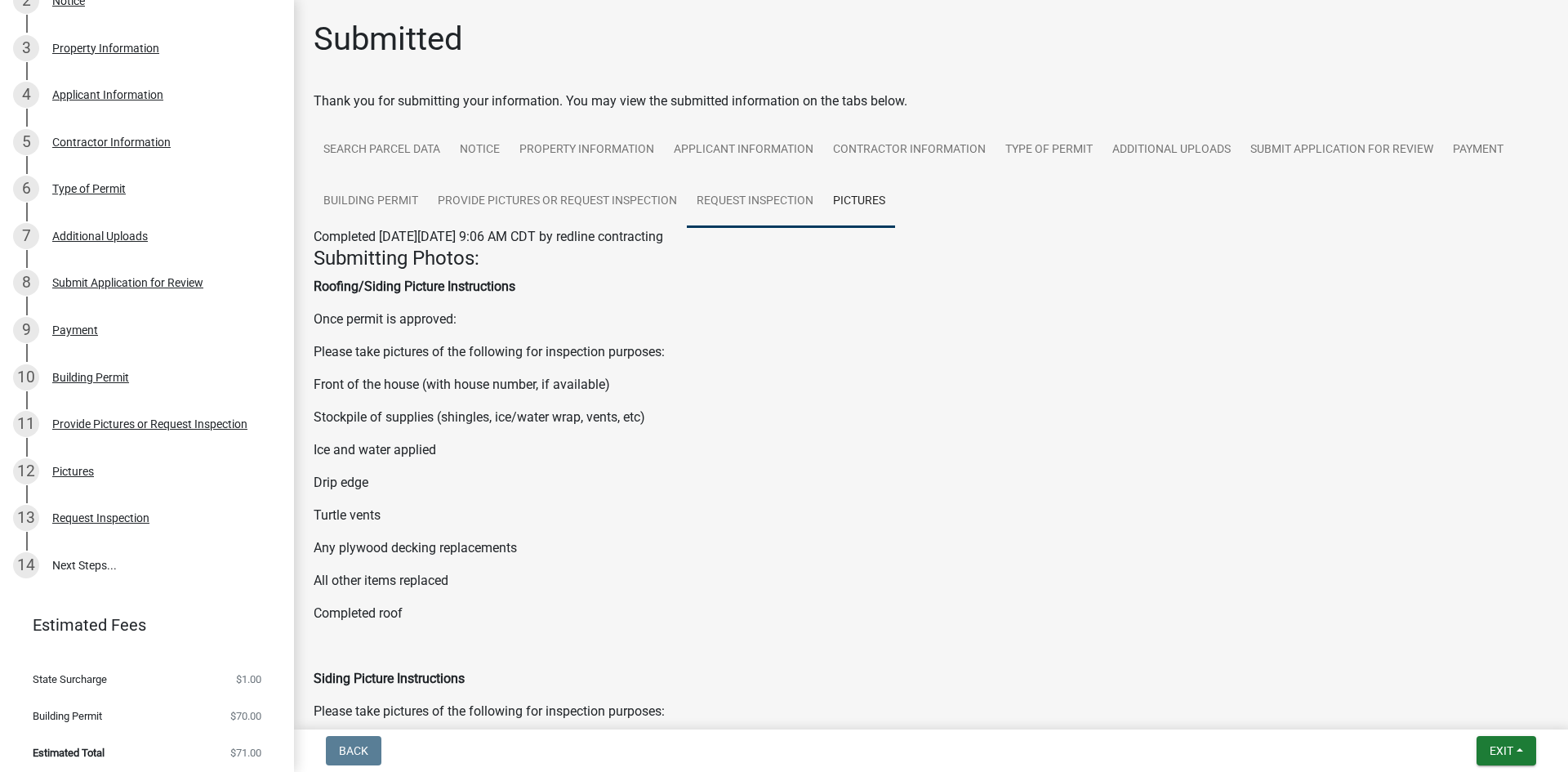
click at [752, 207] on link "Request Inspection" at bounding box center [754, 202] width 136 height 52
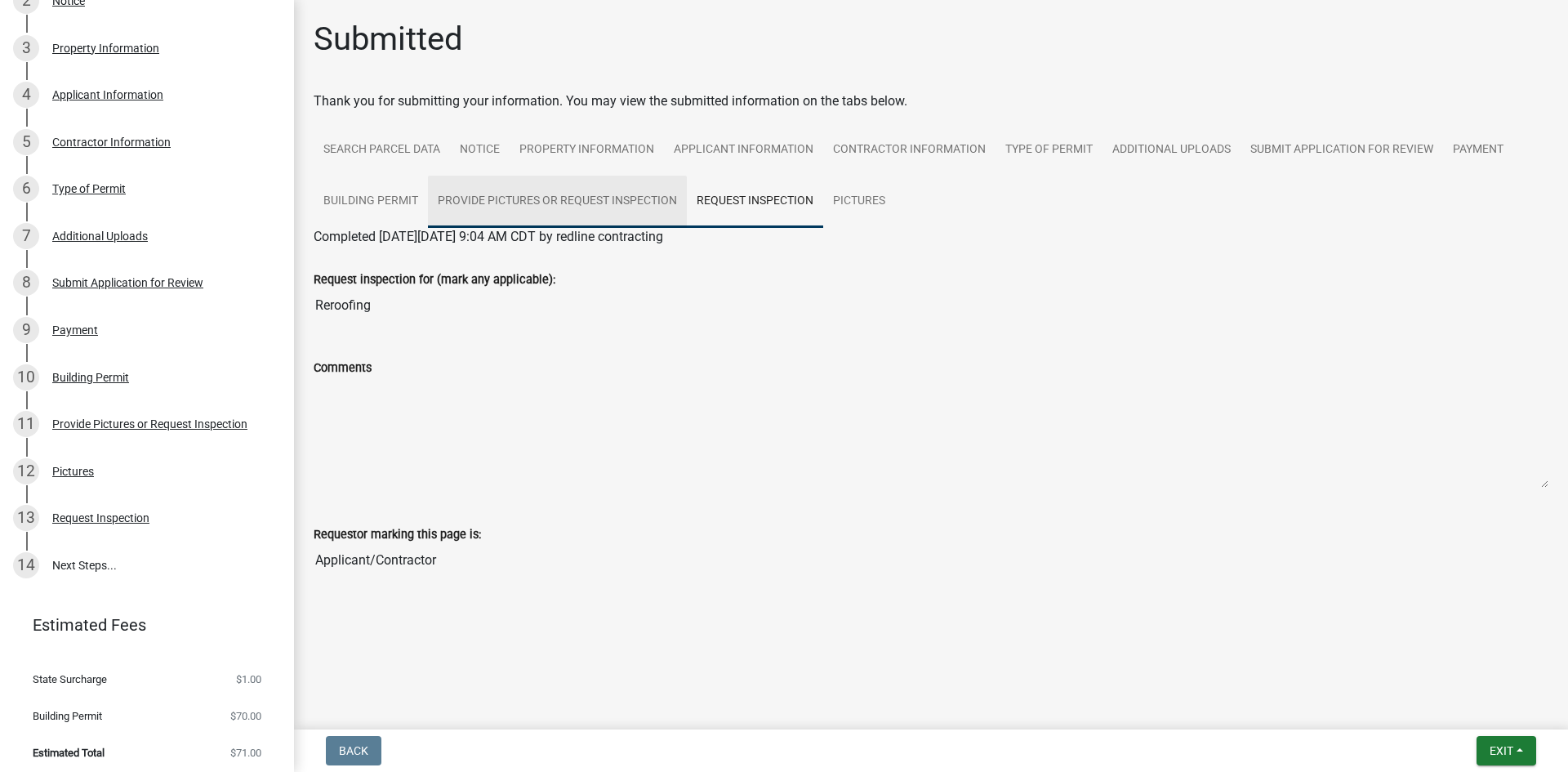
click at [565, 202] on link "Provide Pictures or Request Inspection" at bounding box center [557, 202] width 259 height 52
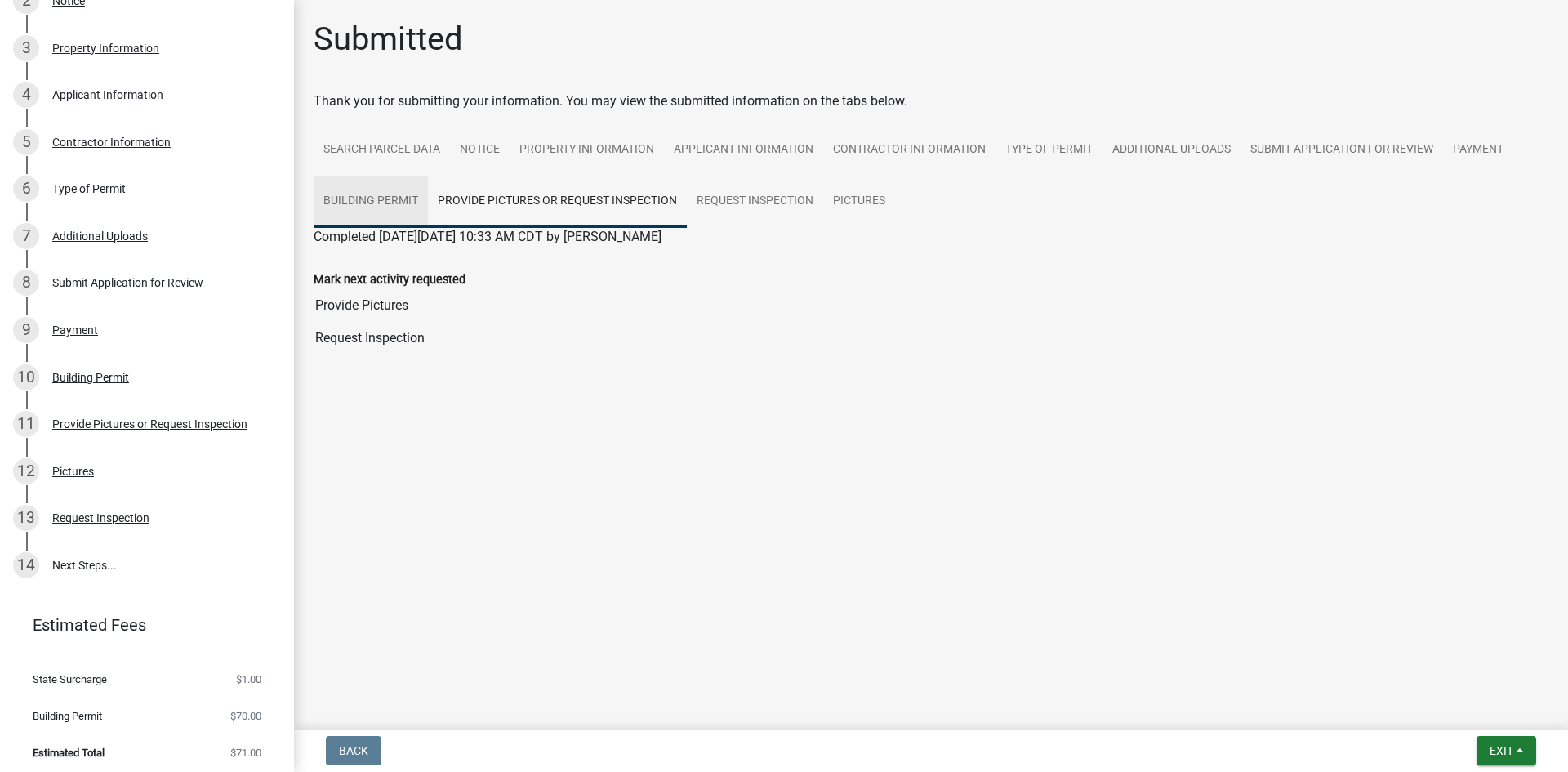
click at [364, 211] on link "Building Permit" at bounding box center [371, 202] width 115 height 52
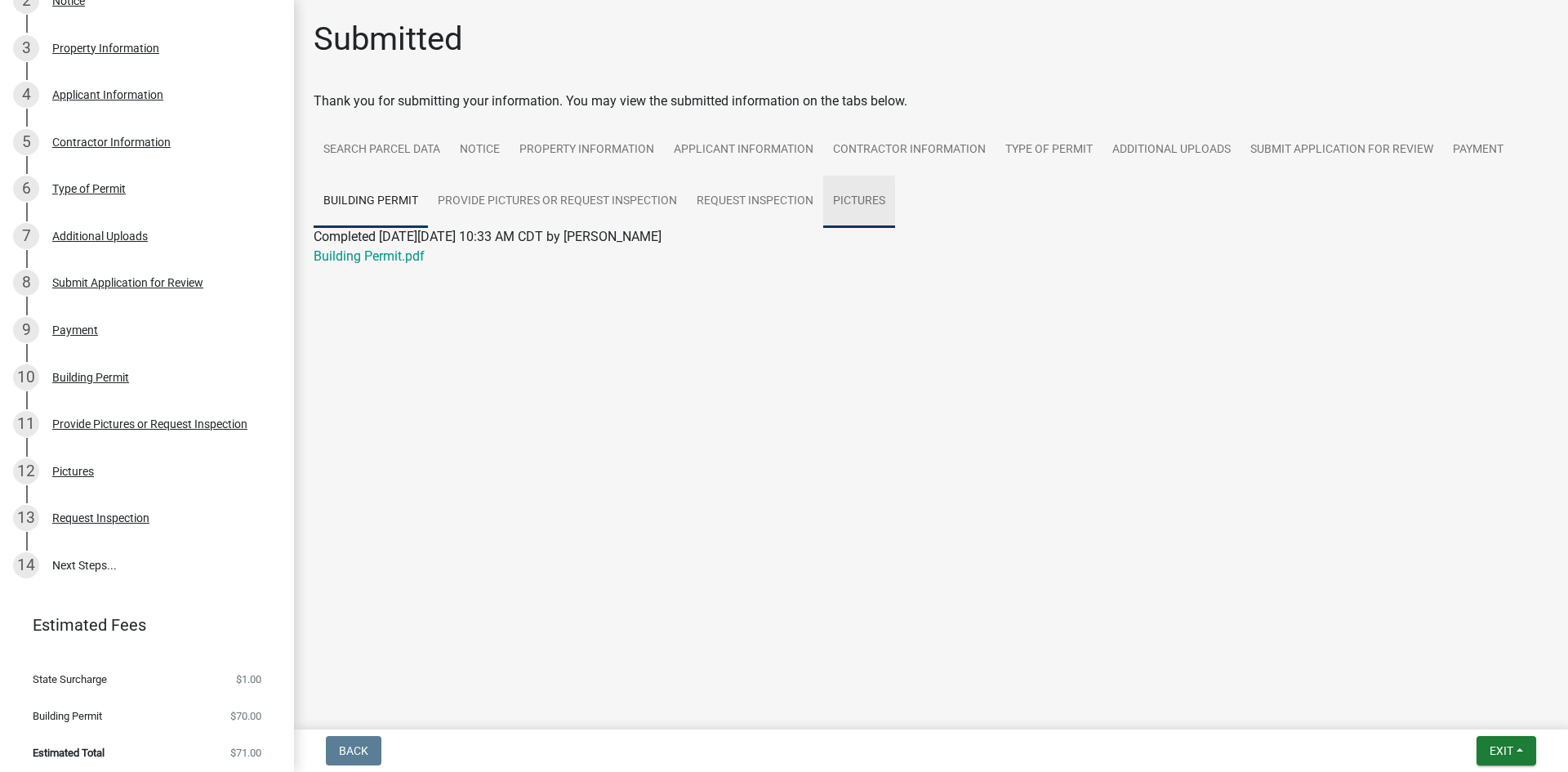
click at [866, 194] on link "Pictures" at bounding box center [860, 202] width 72 height 52
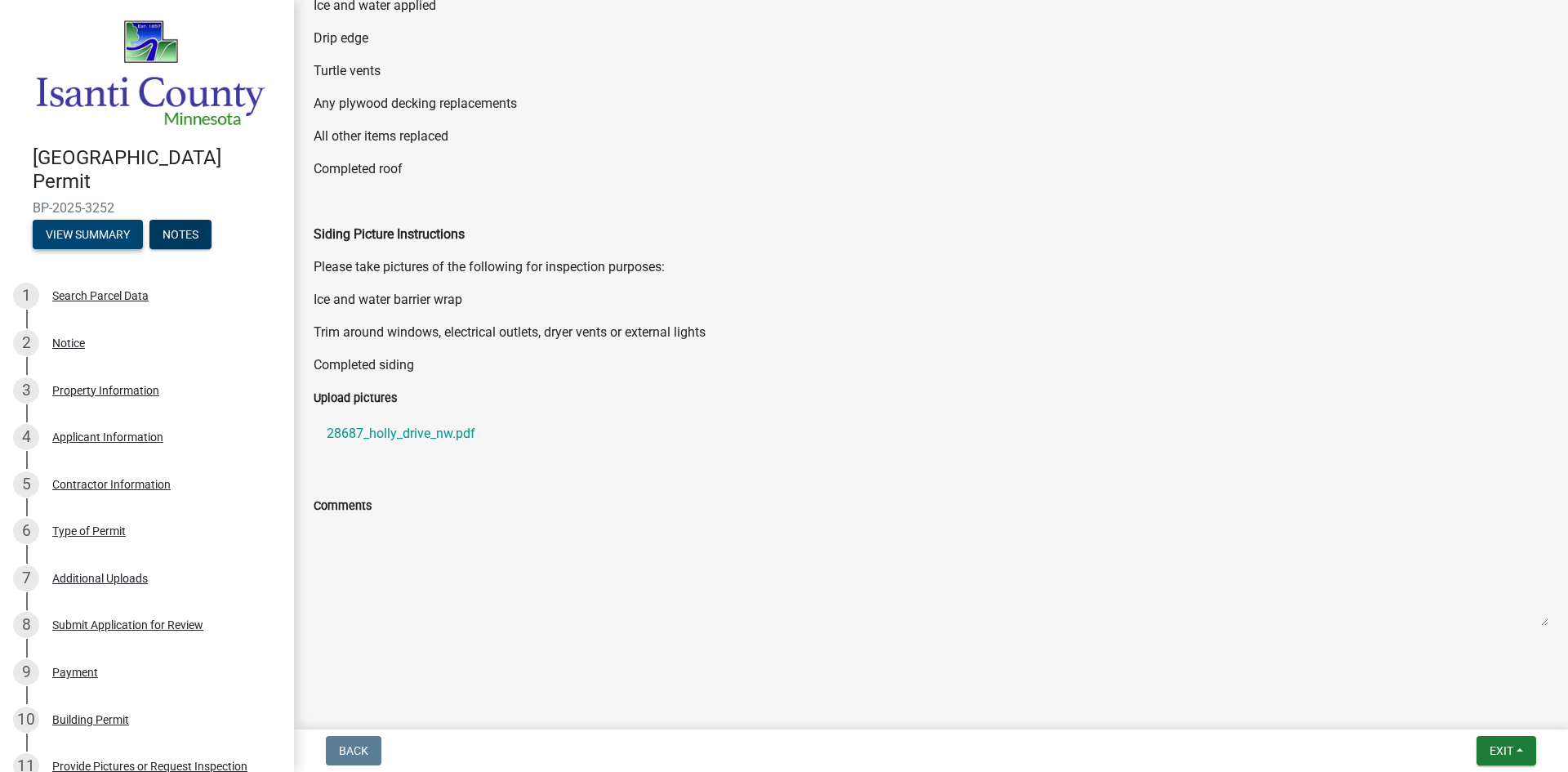
click at [104, 226] on button "View Summary" at bounding box center [88, 234] width 110 height 30
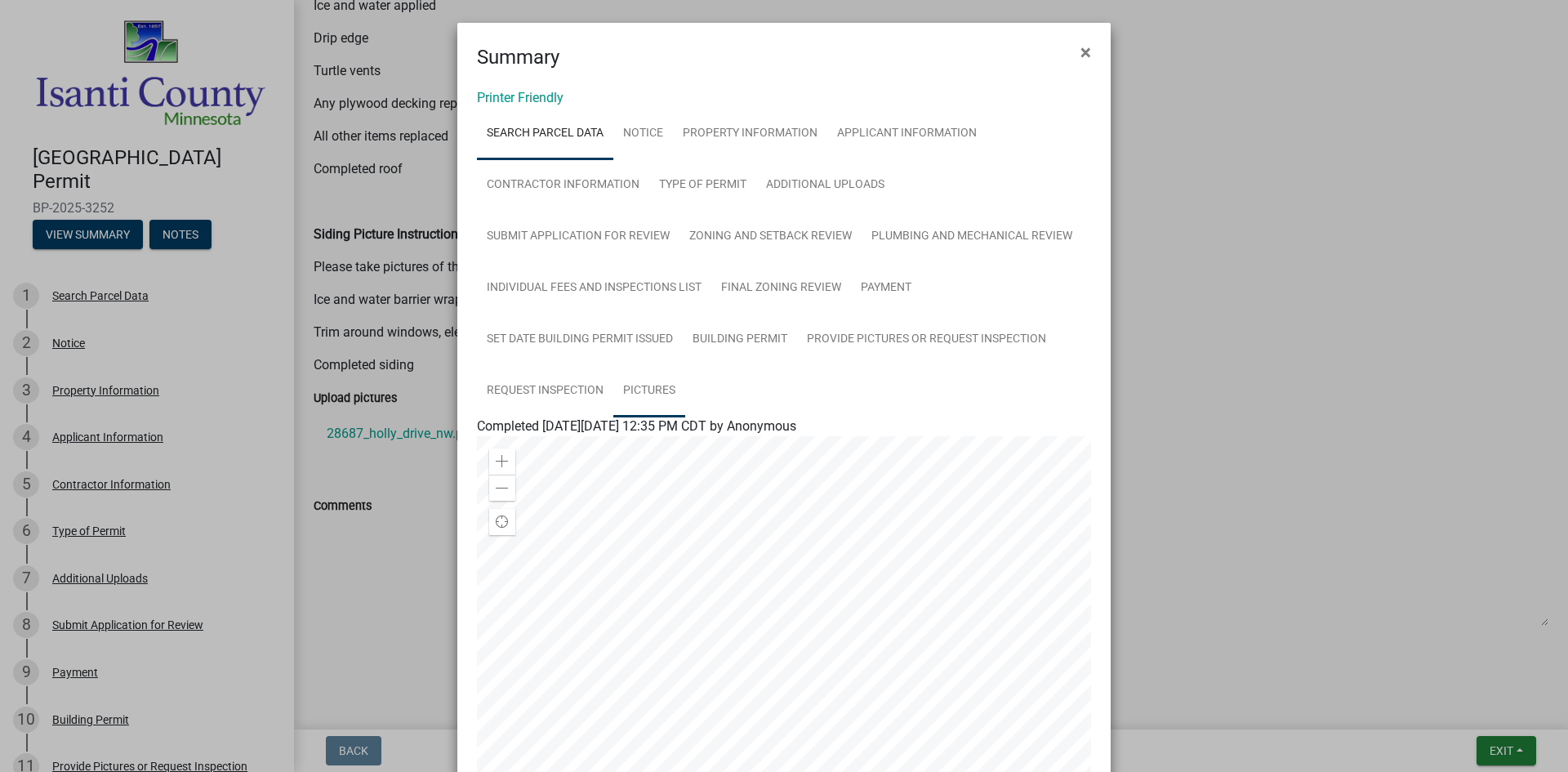
click at [662, 397] on link "Pictures" at bounding box center [650, 391] width 72 height 52
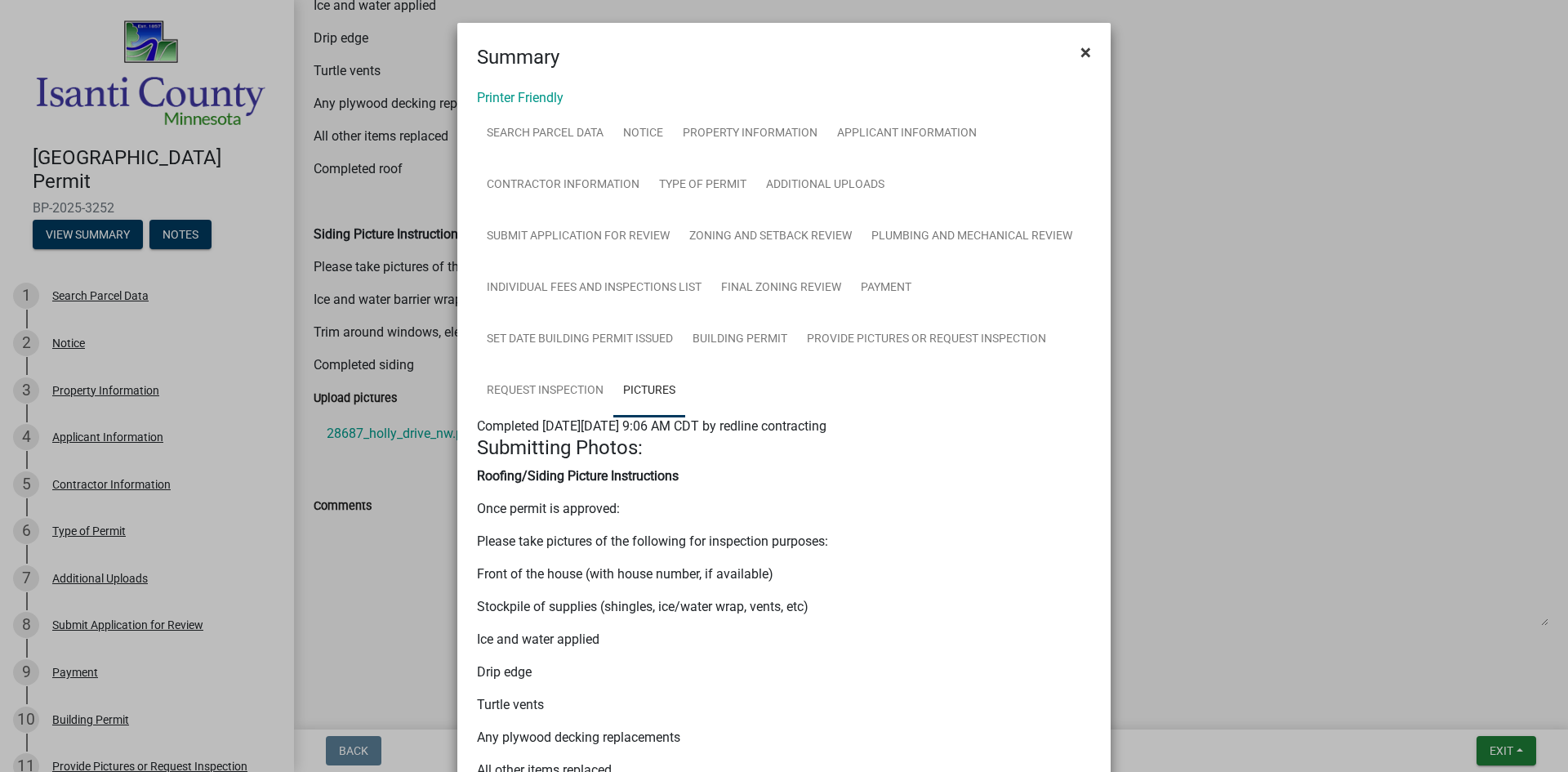
click at [1074, 51] on button "×" at bounding box center [1085, 52] width 37 height 46
